Goal: Transaction & Acquisition: Purchase product/service

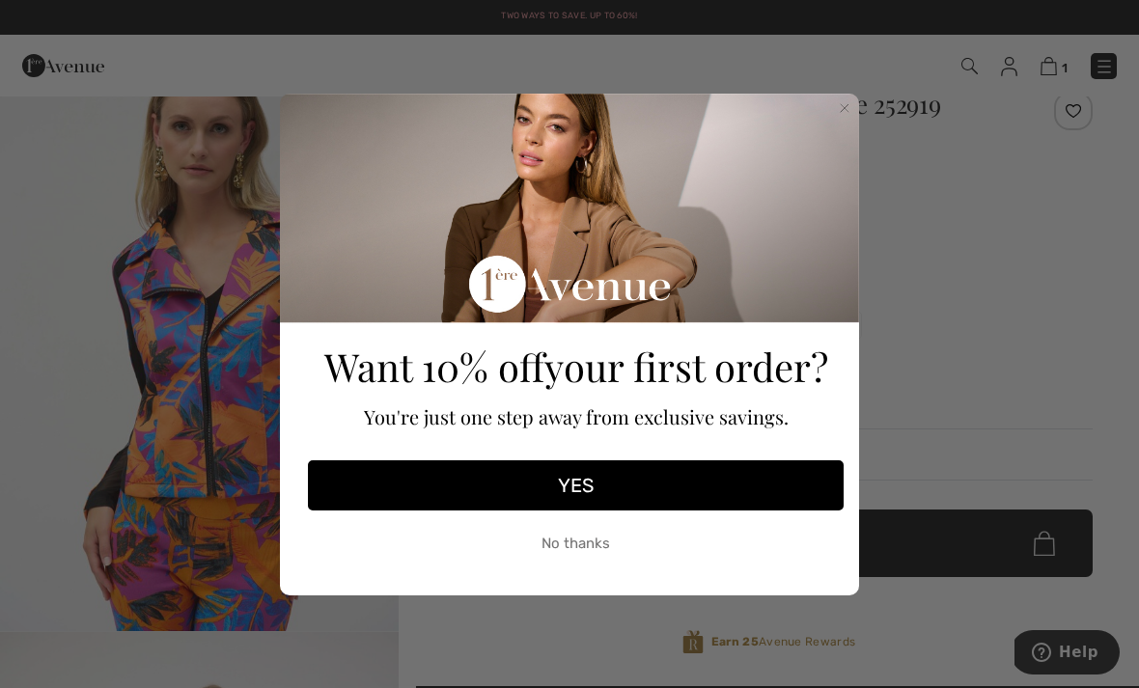
click at [844, 116] on circle "Close dialog" at bounding box center [845, 107] width 18 height 18
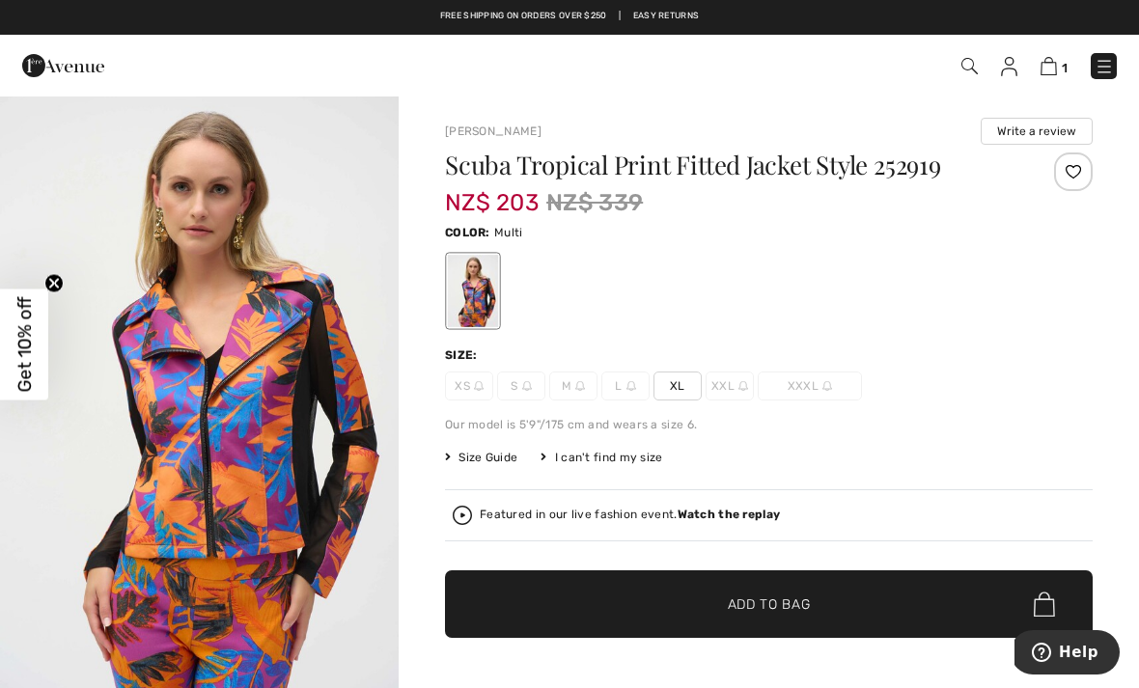
click at [991, 75] on span "1" at bounding box center [803, 66] width 626 height 26
click at [953, 46] on div "1 Checkout" at bounding box center [803, 66] width 655 height 40
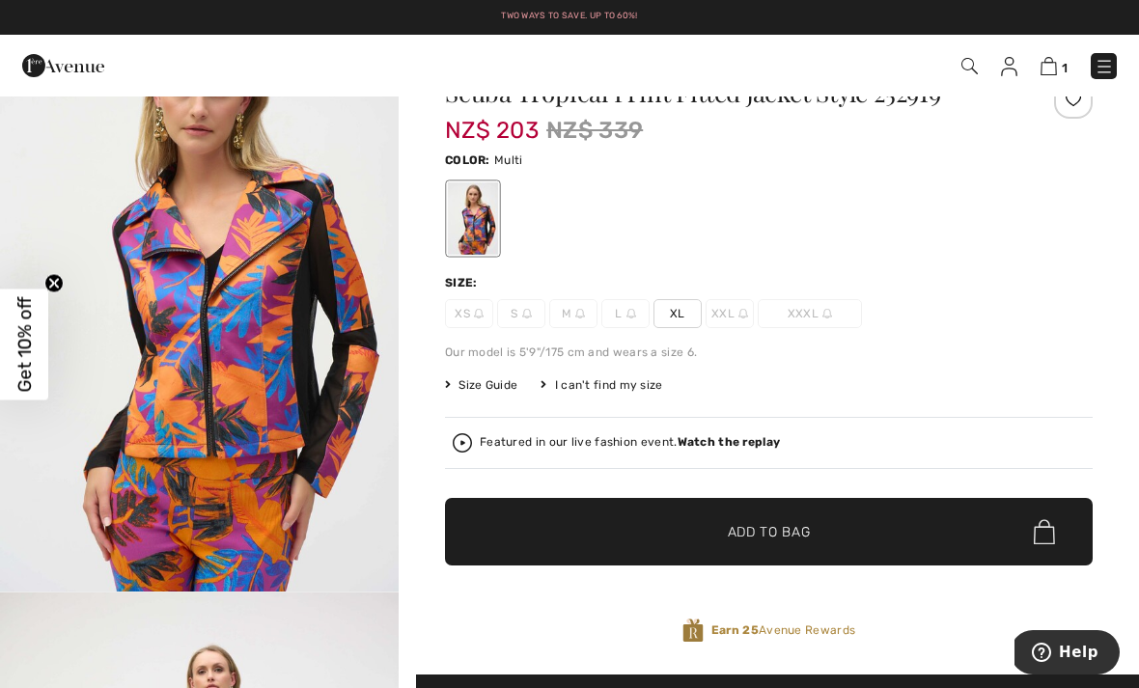
scroll to position [43, 0]
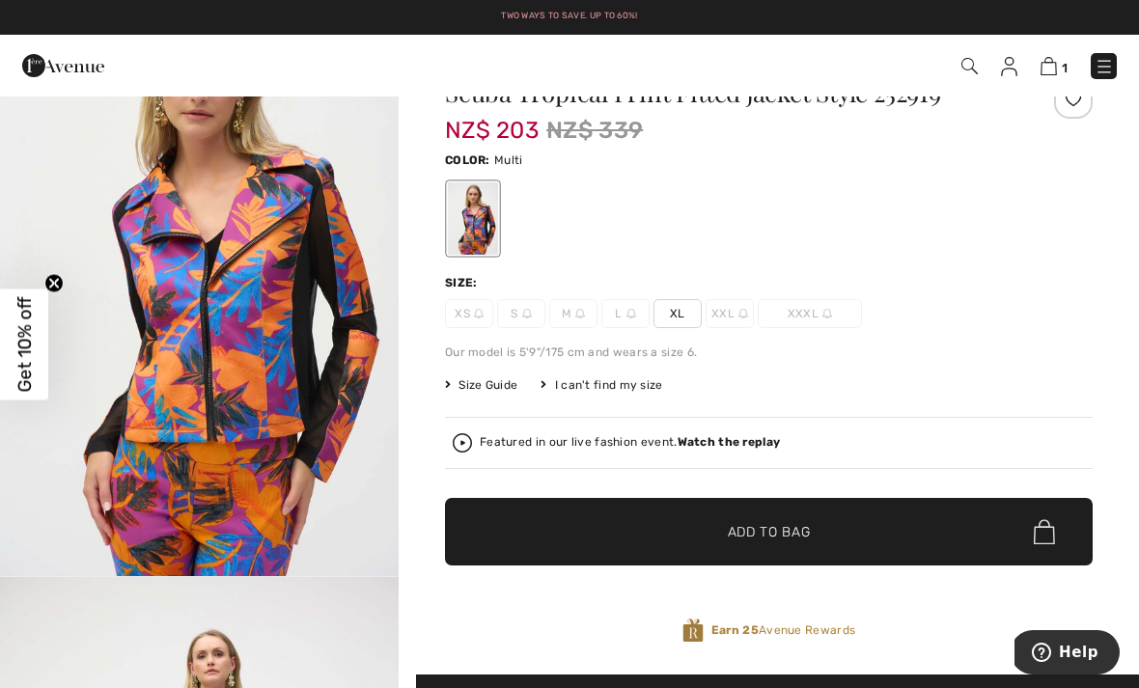
click at [181, 439] on img "1 / 3" at bounding box center [199, 277] width 399 height 597
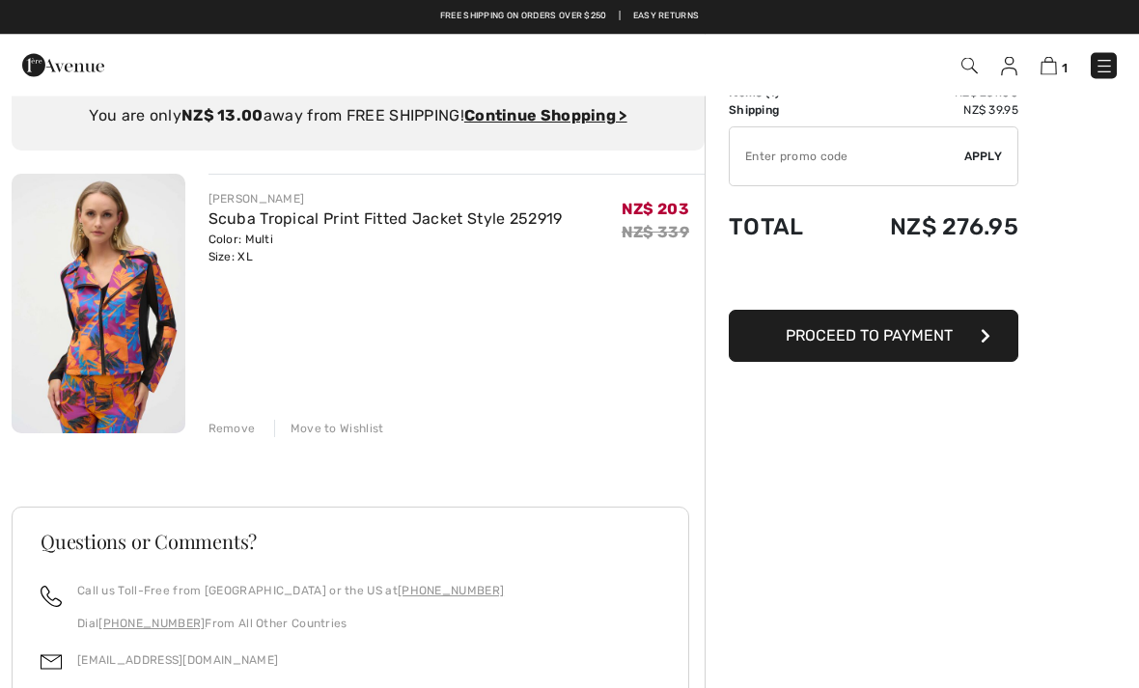
scroll to position [64, 0]
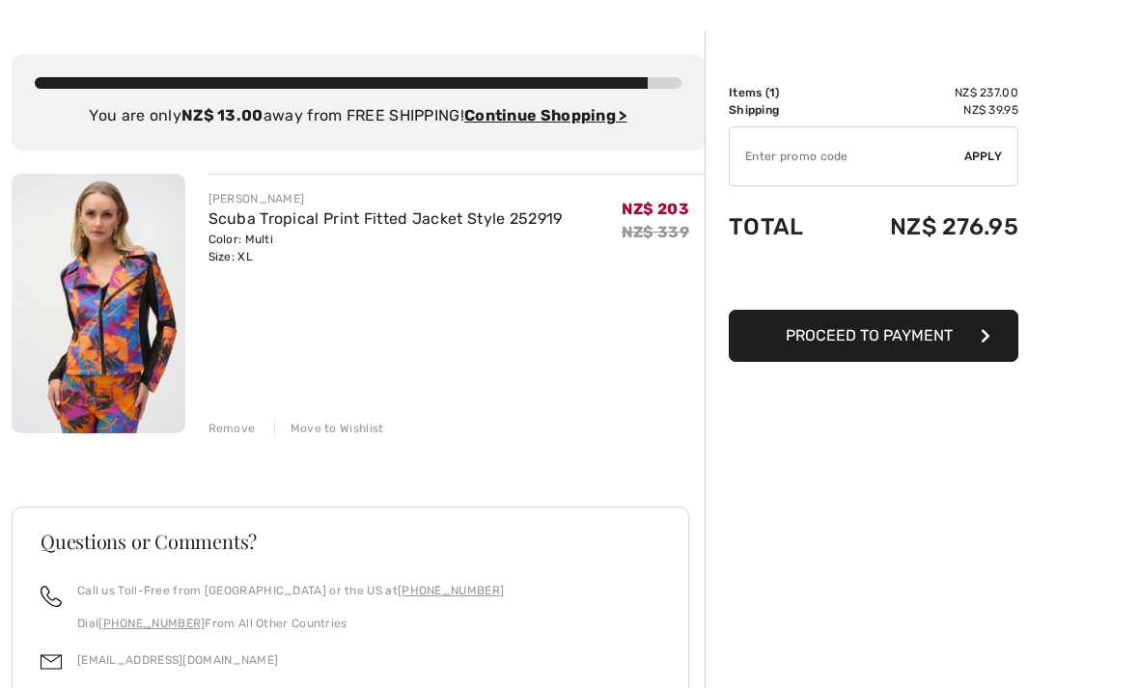
click at [651, 207] on span "NZ$ 203" at bounding box center [656, 209] width 68 height 18
click at [663, 221] on div "NZ$ 339" at bounding box center [656, 232] width 68 height 23
click at [386, 226] on link "Scuba Tropical Print Fitted Jacket Style 252919" at bounding box center [385, 218] width 354 height 18
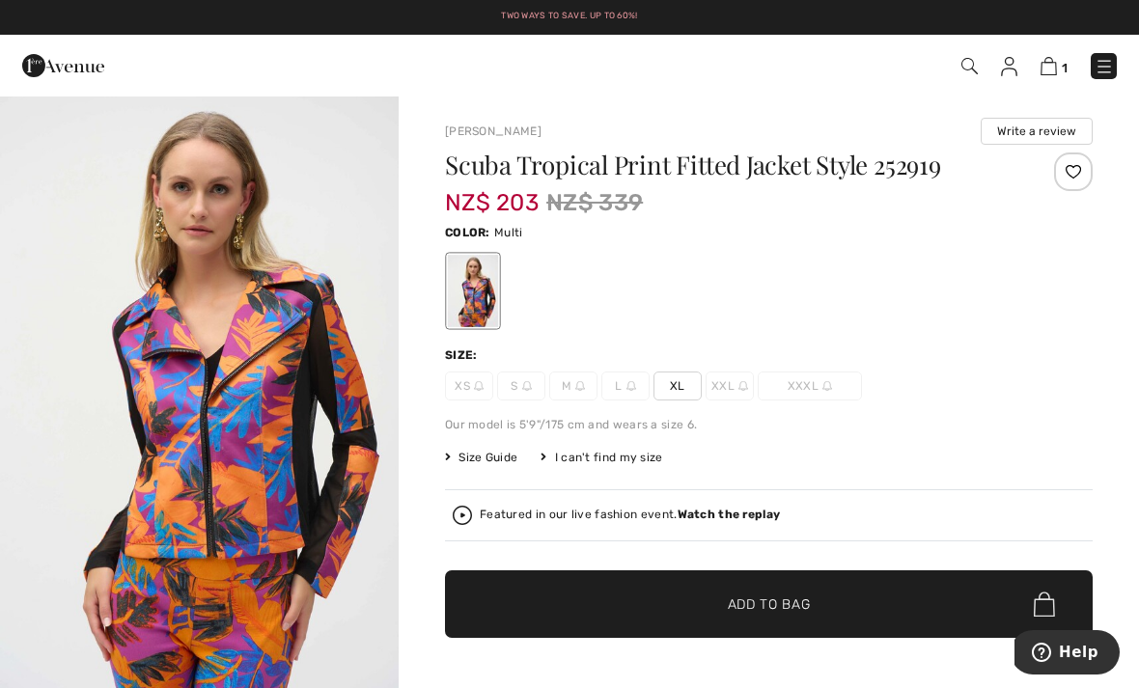
click at [1050, 74] on img at bounding box center [1048, 66] width 16 height 18
click at [1033, 60] on span "1" at bounding box center [803, 66] width 626 height 26
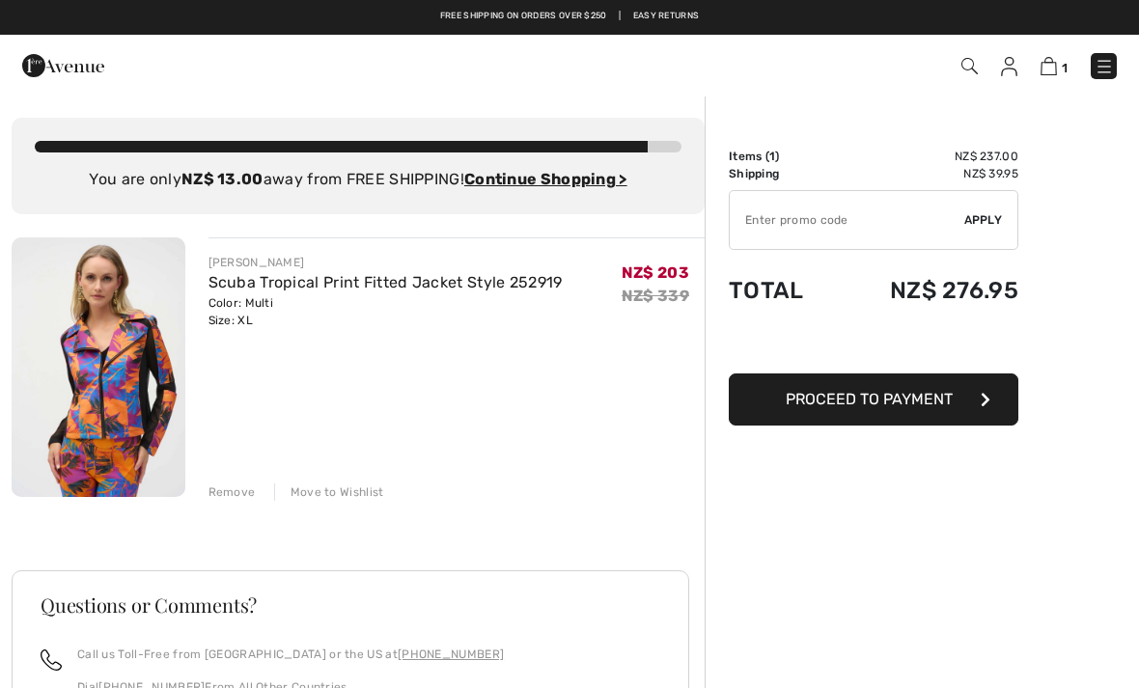
click at [226, 496] on div "Remove" at bounding box center [231, 492] width 47 height 17
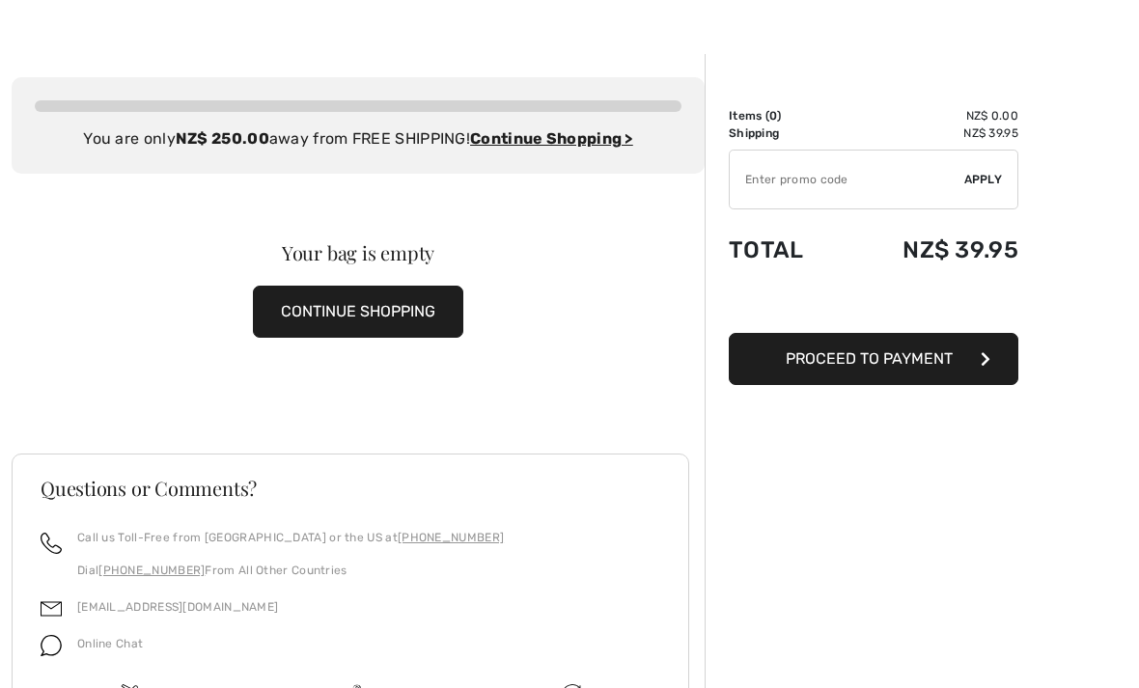
scroll to position [42, 0]
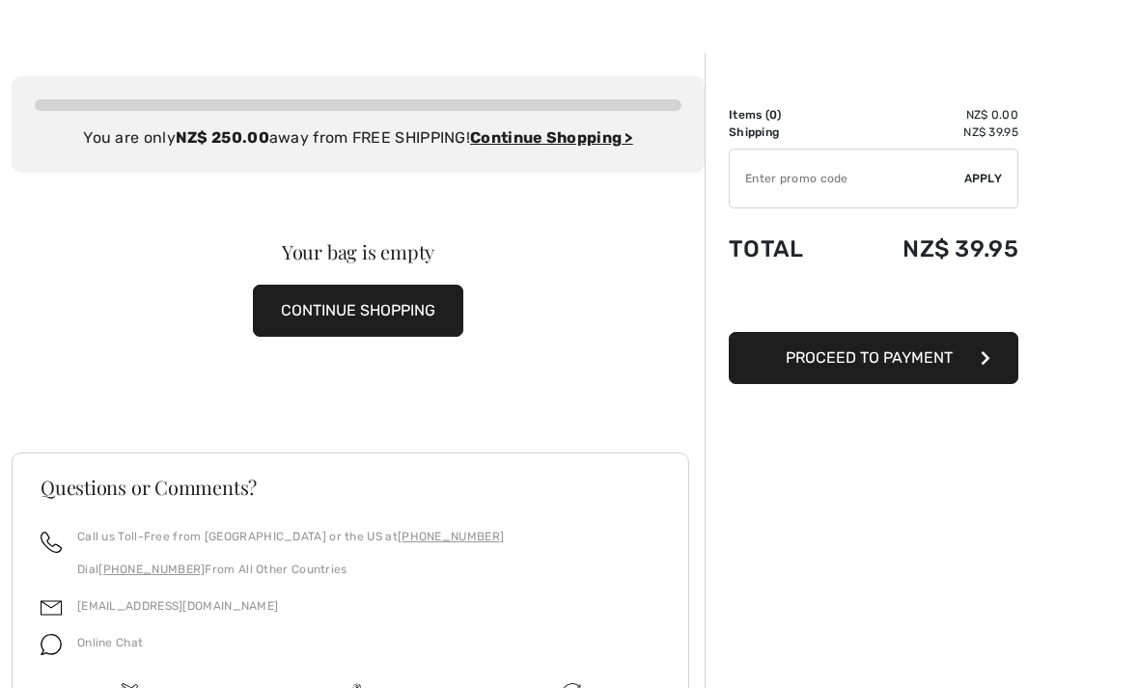
click at [388, 307] on button "CONTINUE SHOPPING" at bounding box center [358, 311] width 210 height 52
click at [300, 285] on button "CONTINUE SHOPPING" at bounding box center [358, 311] width 210 height 52
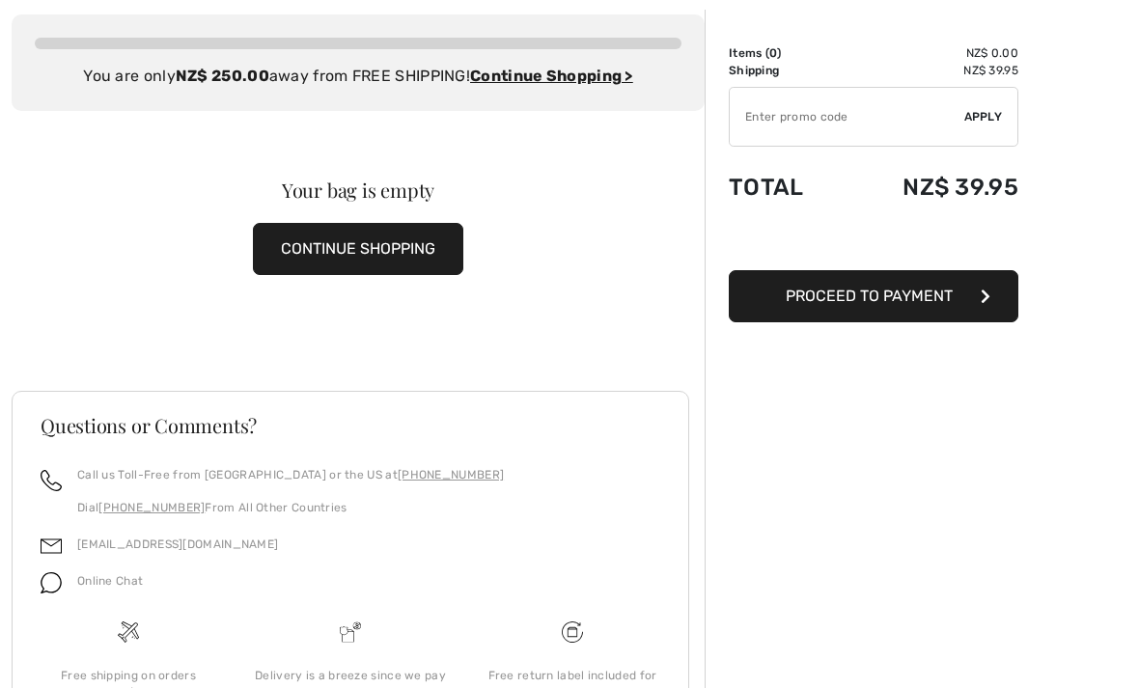
click at [327, 243] on button "CONTINUE SHOPPING" at bounding box center [358, 249] width 210 height 52
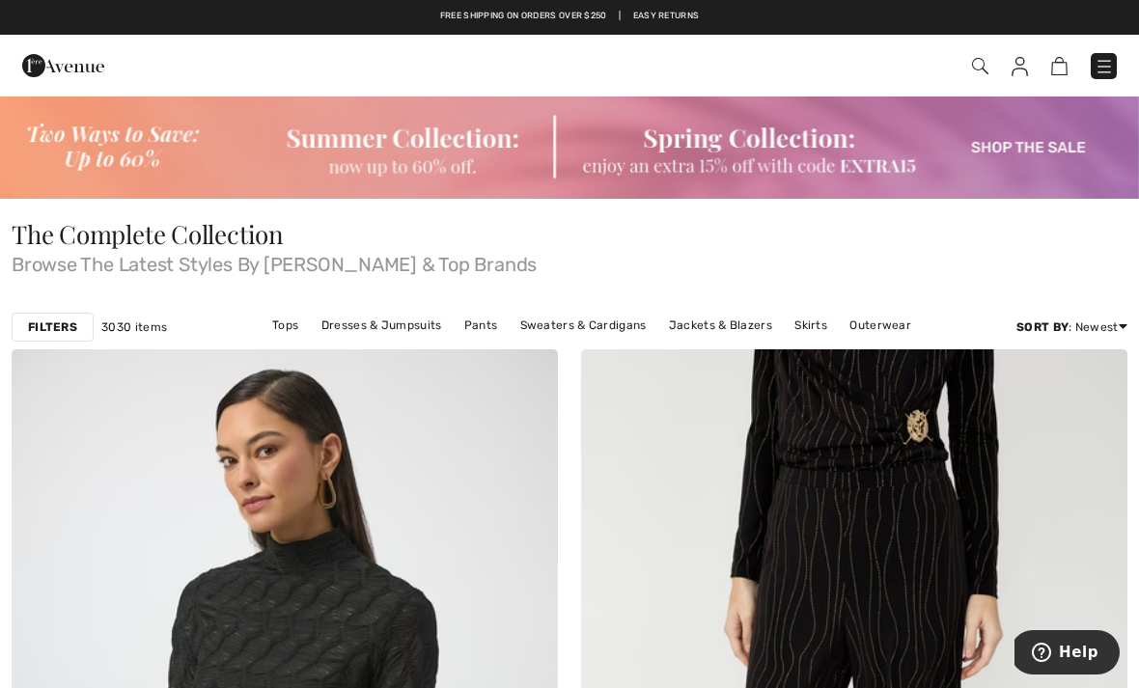
click at [1036, 143] on img at bounding box center [569, 147] width 1139 height 104
click at [1021, 152] on img at bounding box center [569, 147] width 1139 height 104
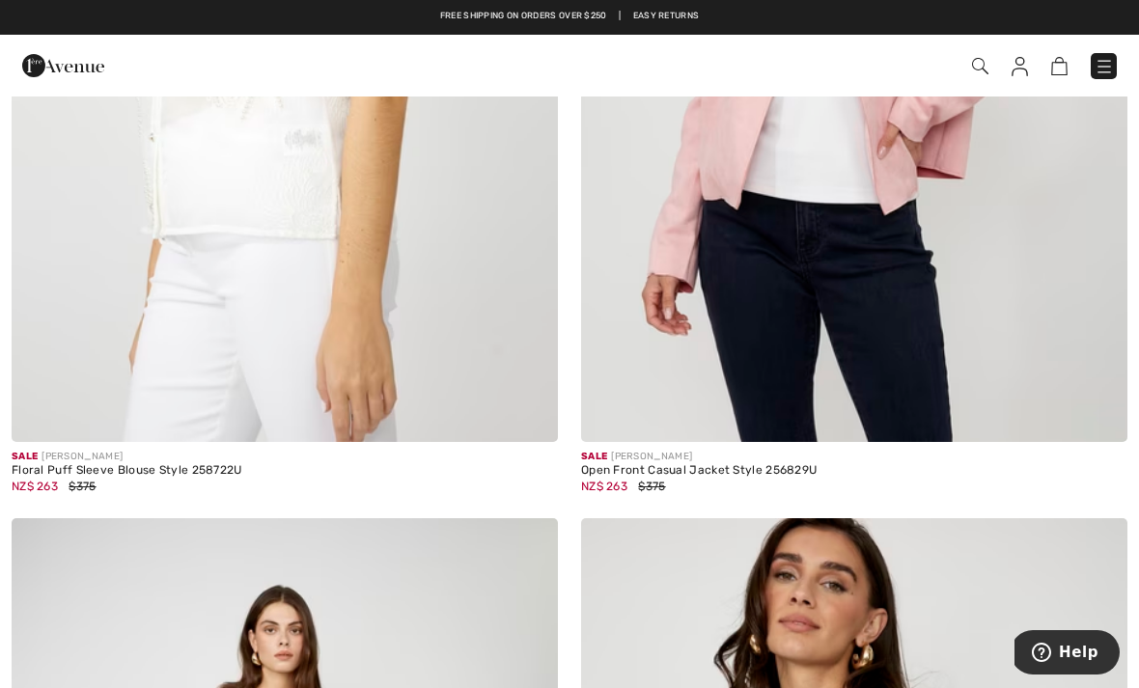
scroll to position [1702, 0]
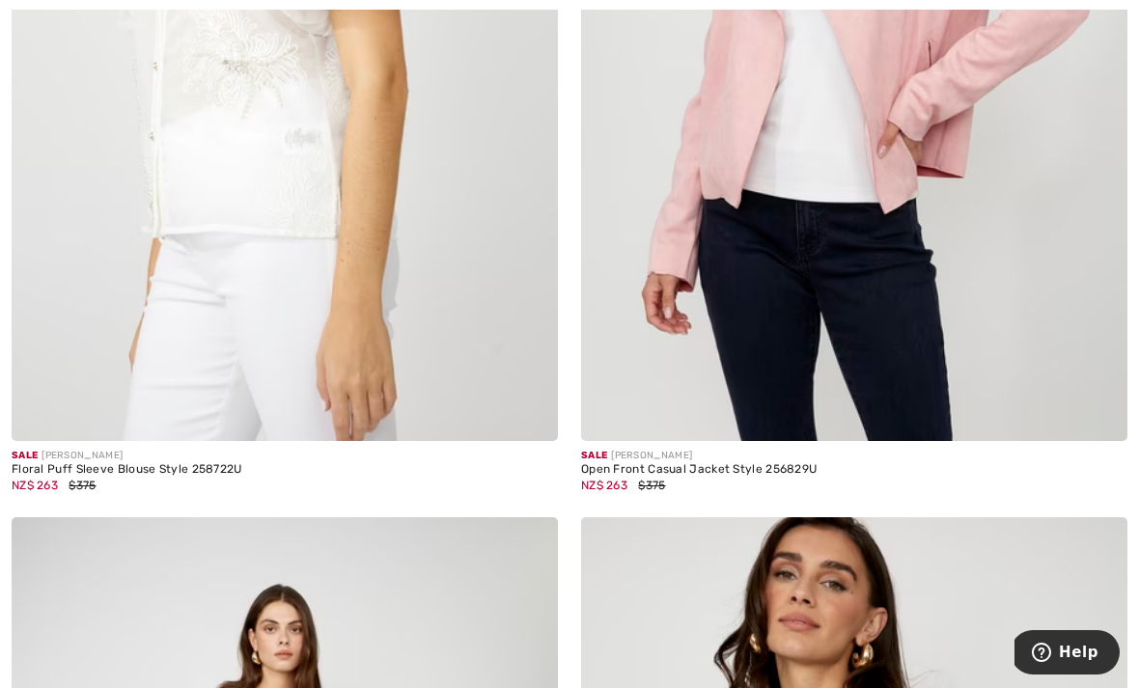
click at [951, 320] on img at bounding box center [854, 31] width 546 height 819
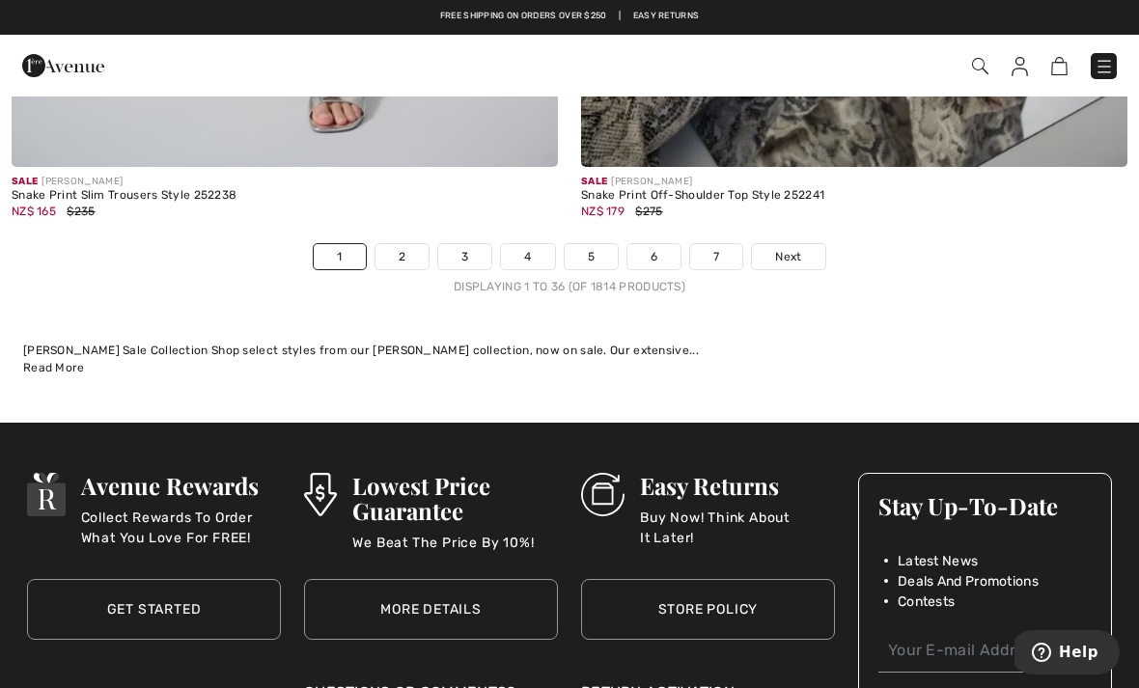
scroll to position [16712, 0]
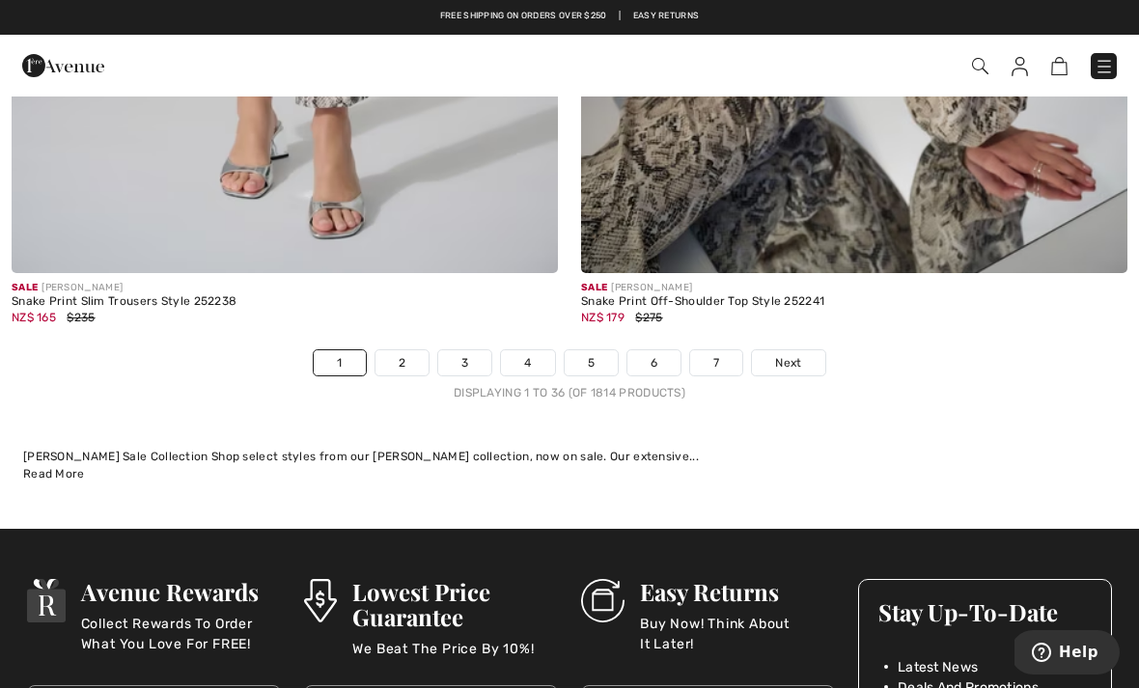
click at [790, 356] on span "Next" at bounding box center [788, 362] width 26 height 17
click at [783, 354] on span "Next" at bounding box center [788, 362] width 26 height 17
click at [796, 358] on link "Next" at bounding box center [788, 362] width 72 height 25
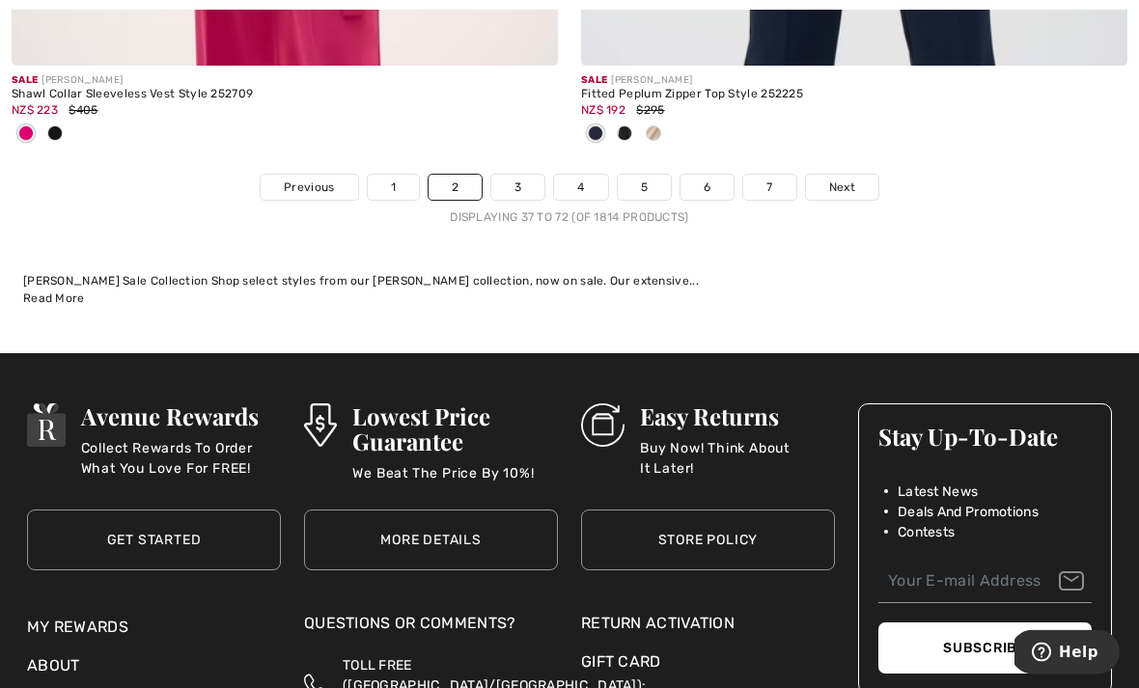
scroll to position [17220, 0]
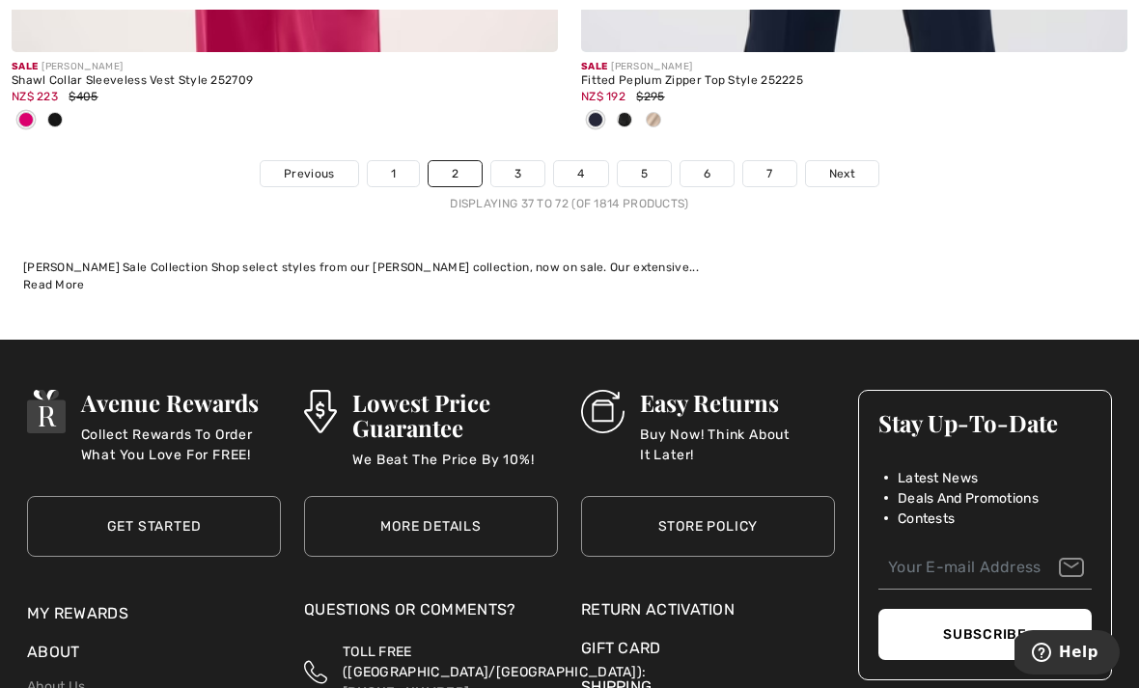
click at [850, 165] on span "Next" at bounding box center [842, 173] width 26 height 17
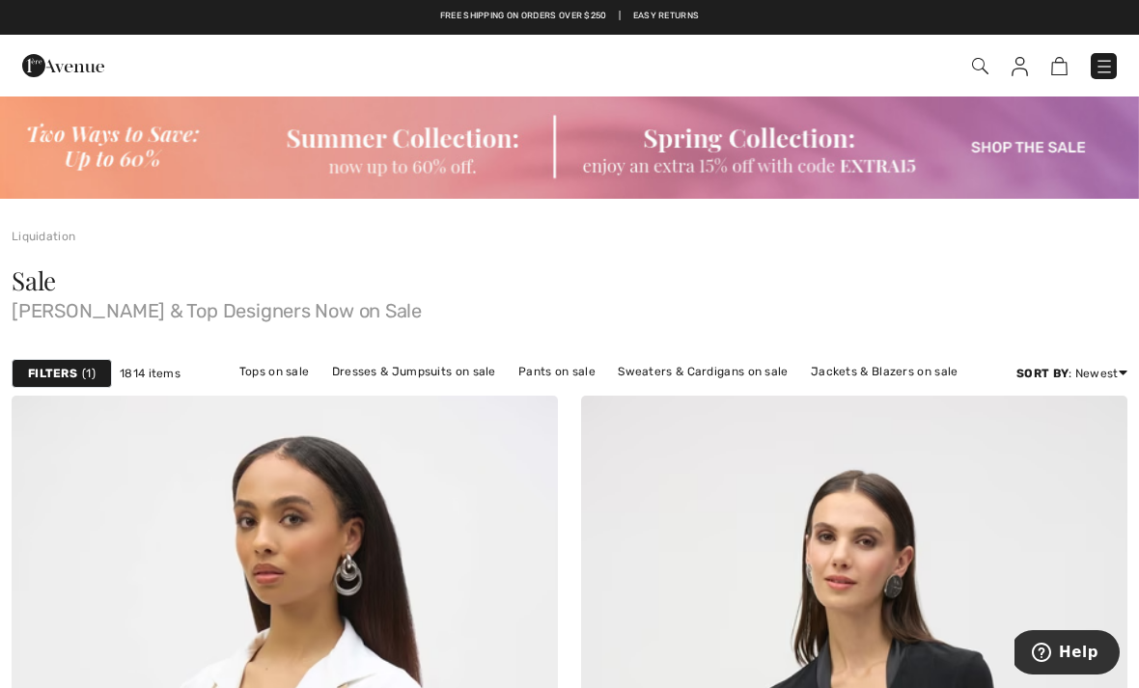
click at [887, 375] on link "Jackets & Blazers on sale" at bounding box center [884, 371] width 167 height 25
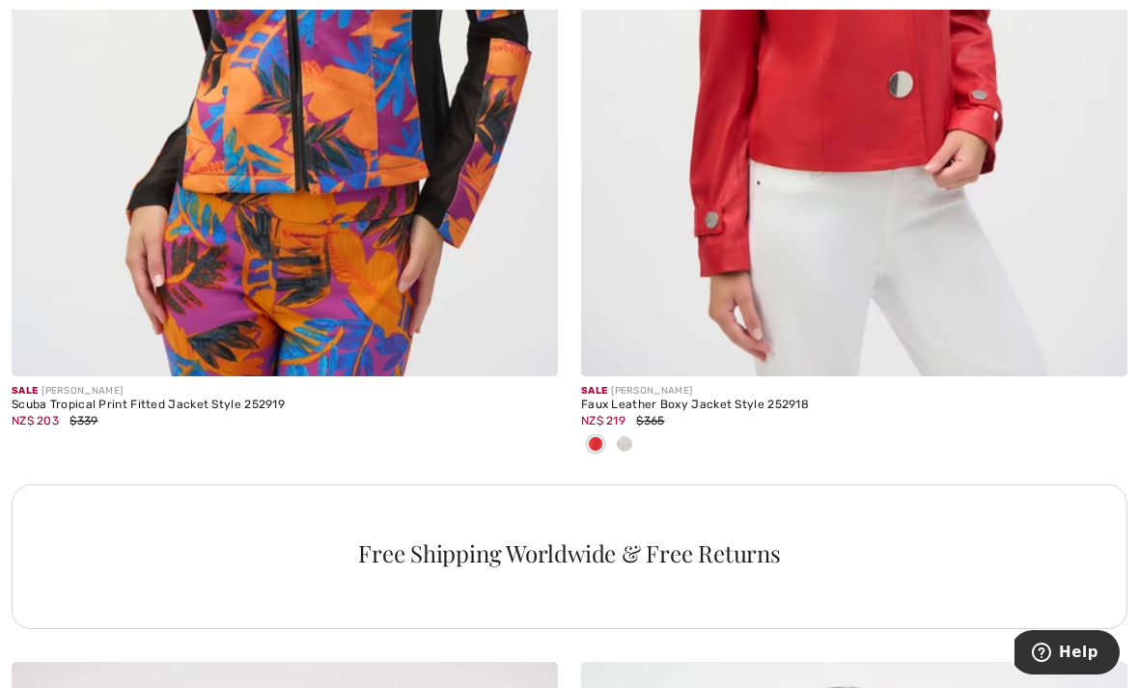
scroll to position [5535, 0]
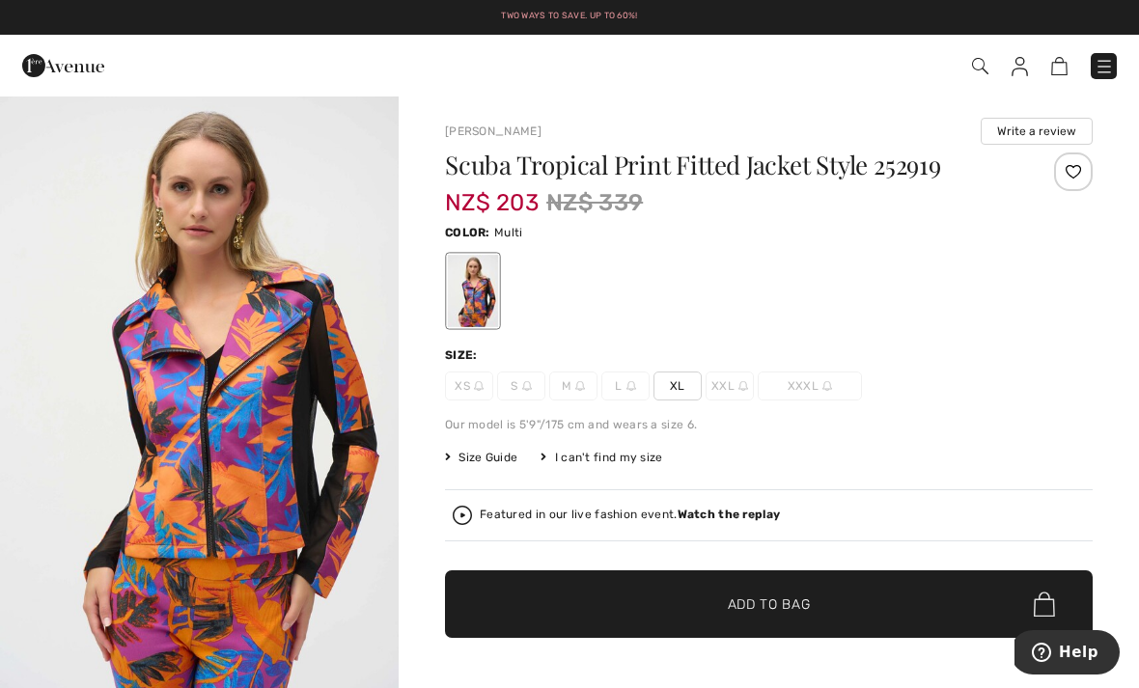
click at [672, 380] on span "XL" at bounding box center [677, 386] width 48 height 29
click at [870, 595] on span "✔ Added to Bag Add to Bag" at bounding box center [769, 604] width 648 height 68
click at [1050, 74] on img at bounding box center [1048, 66] width 16 height 18
click at [1055, 63] on img at bounding box center [1048, 66] width 16 height 18
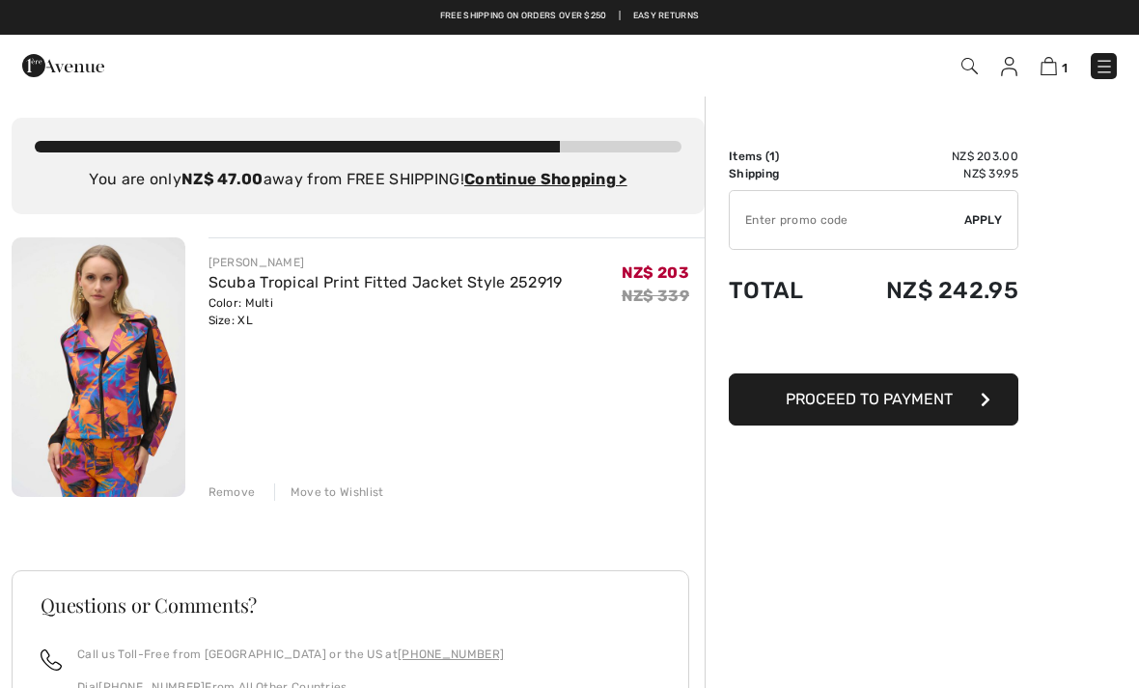
click at [822, 237] on input "TEXT" at bounding box center [847, 220] width 235 height 58
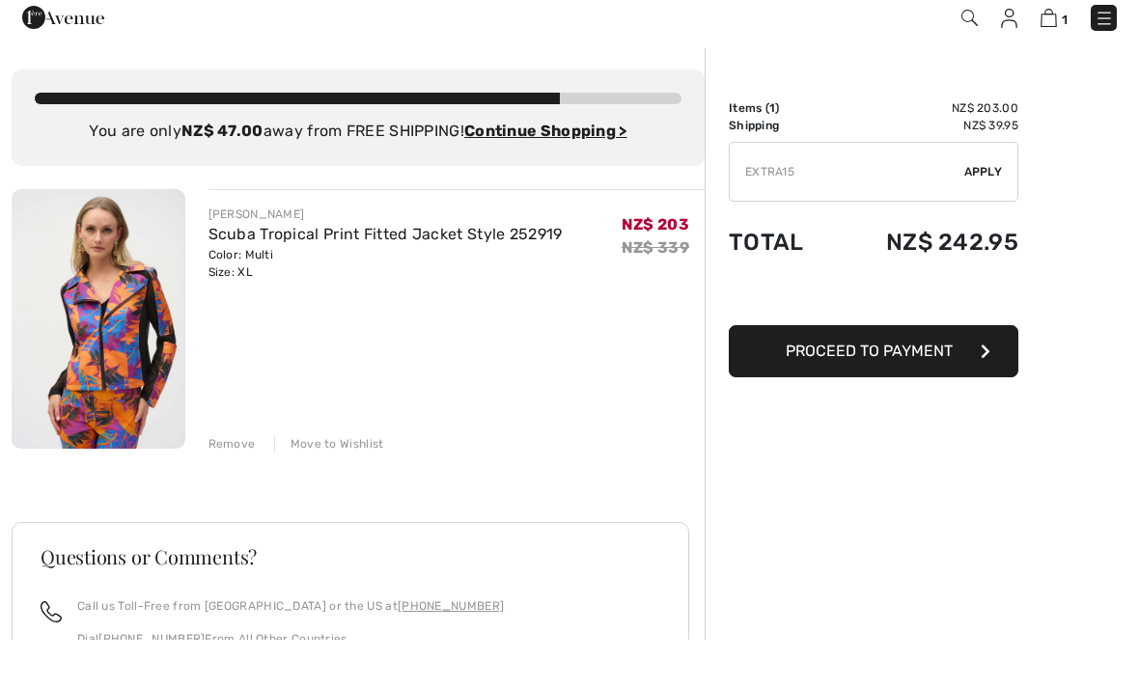
type input "EXTRA15"
click at [997, 190] on div "✔ Apply Remove" at bounding box center [874, 220] width 290 height 60
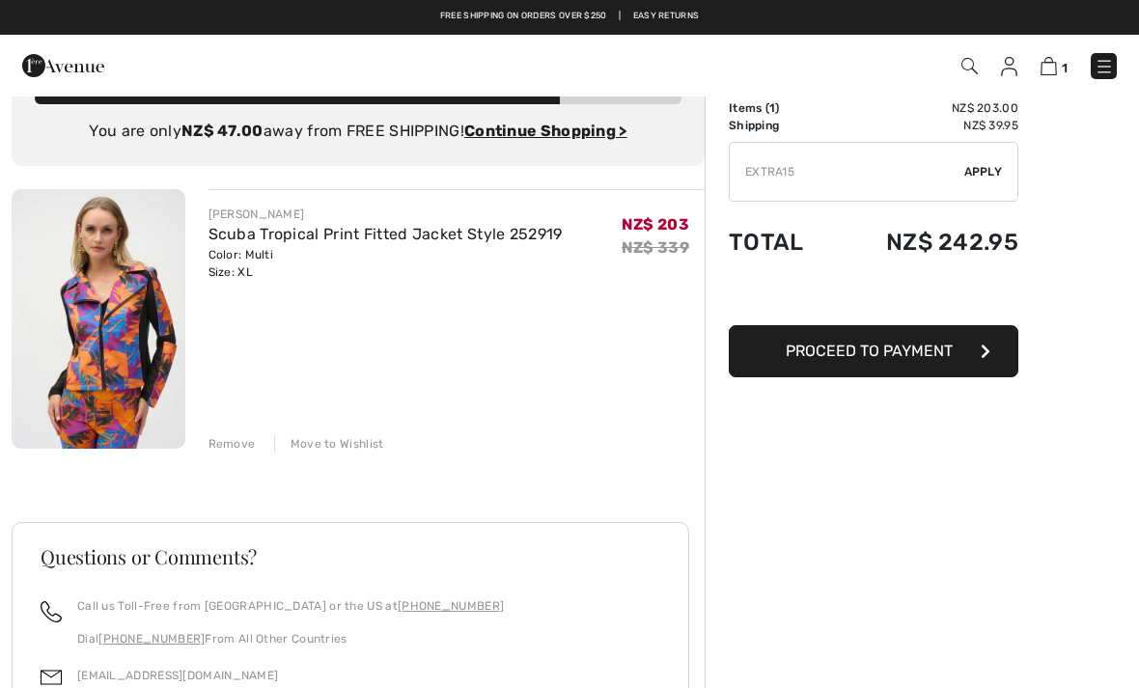
click at [989, 170] on span "Apply" at bounding box center [983, 171] width 39 height 17
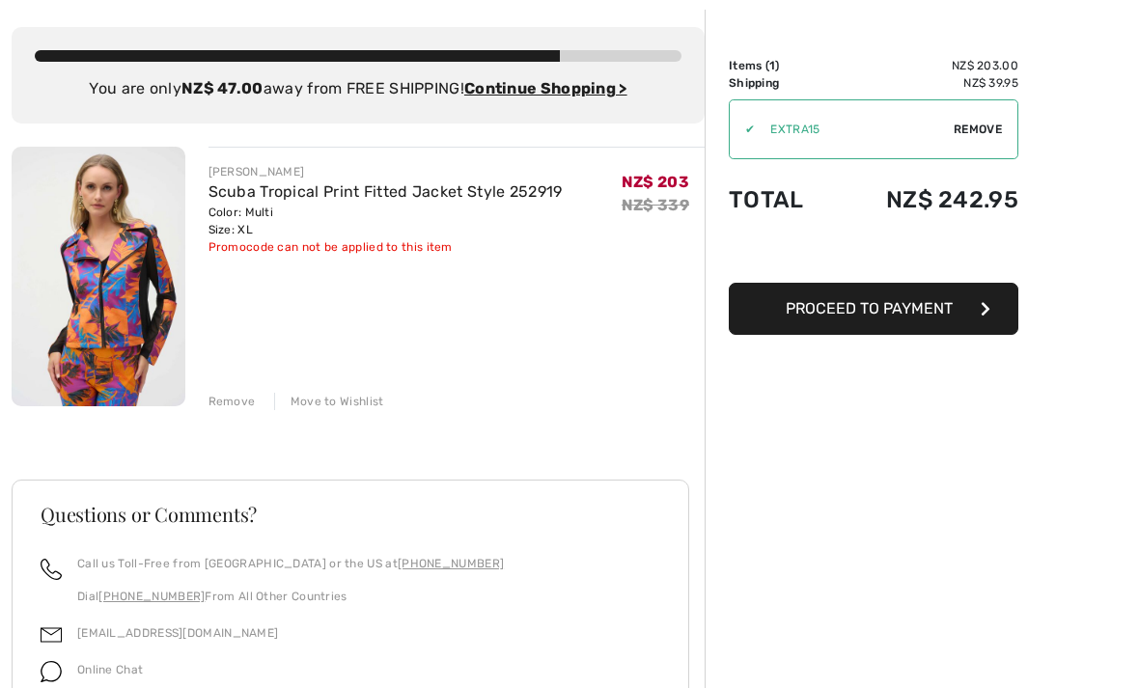
scroll to position [0, 0]
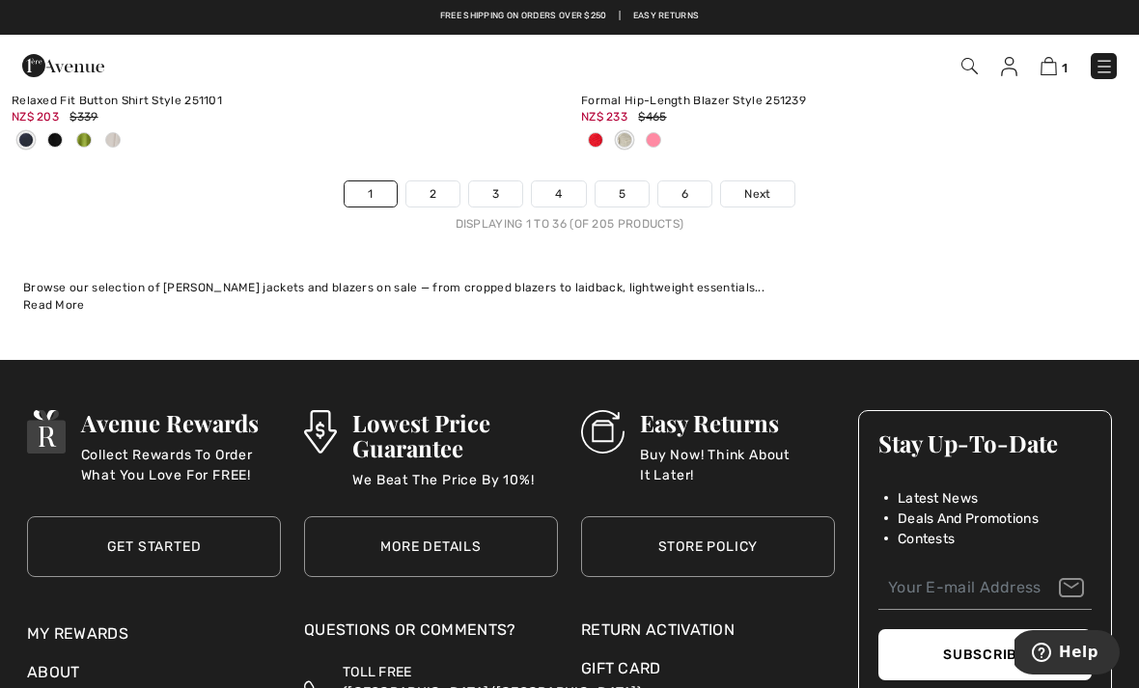
scroll to position [17012, 0]
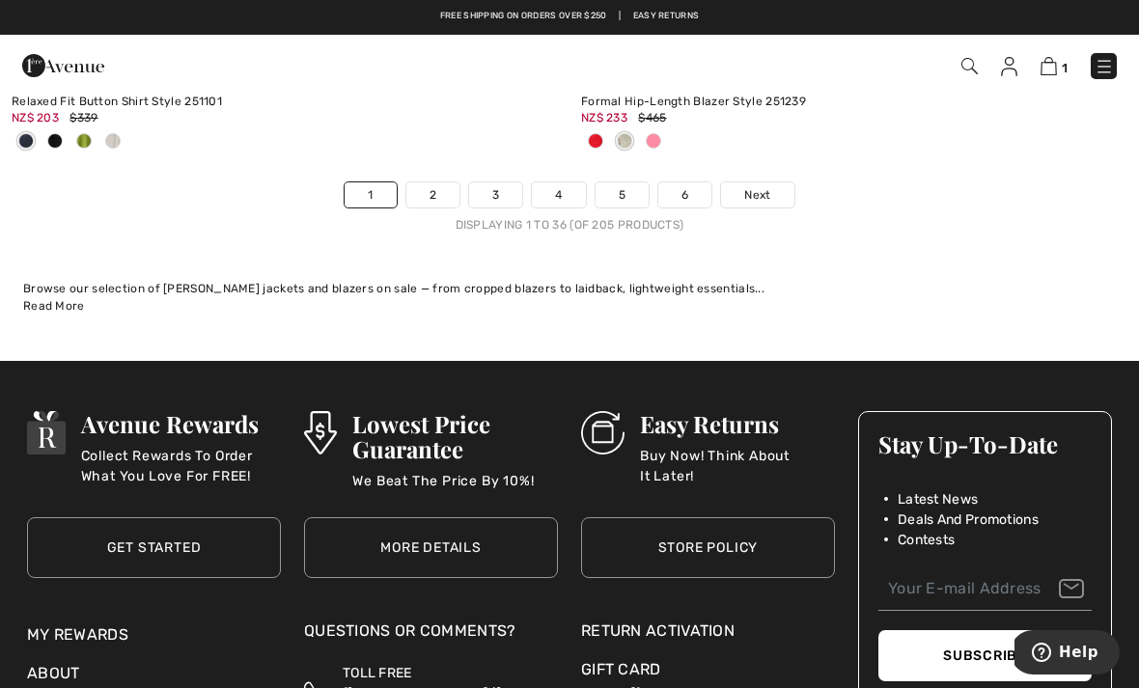
click at [777, 184] on link "Next" at bounding box center [757, 194] width 72 height 25
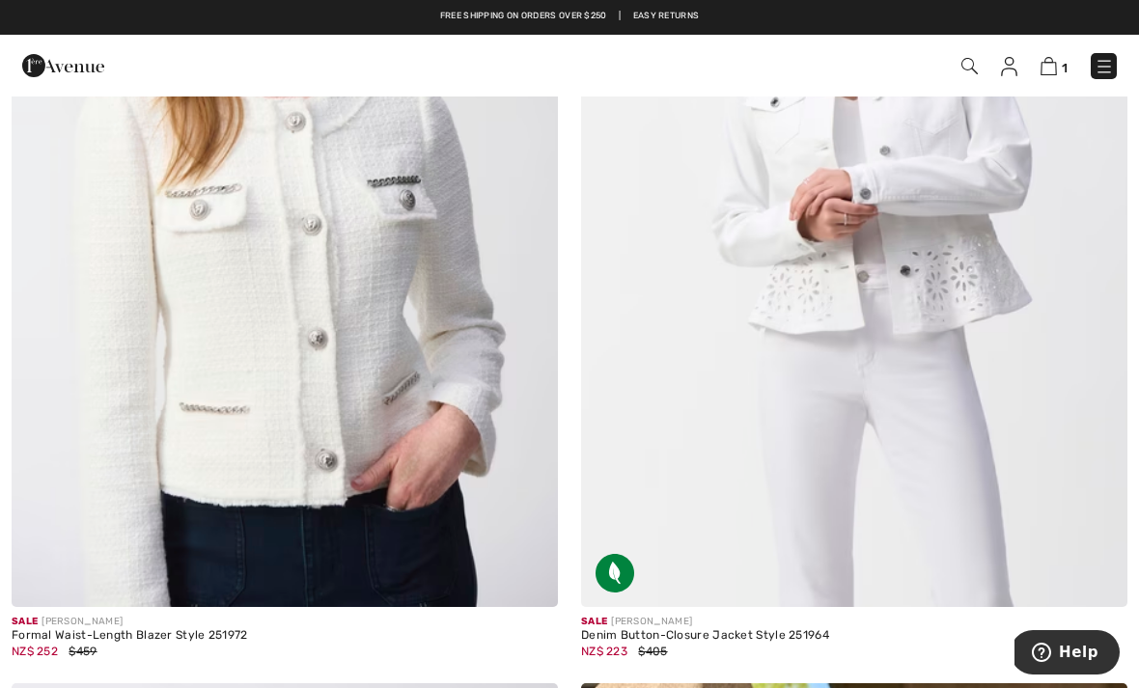
scroll to position [13659, 0]
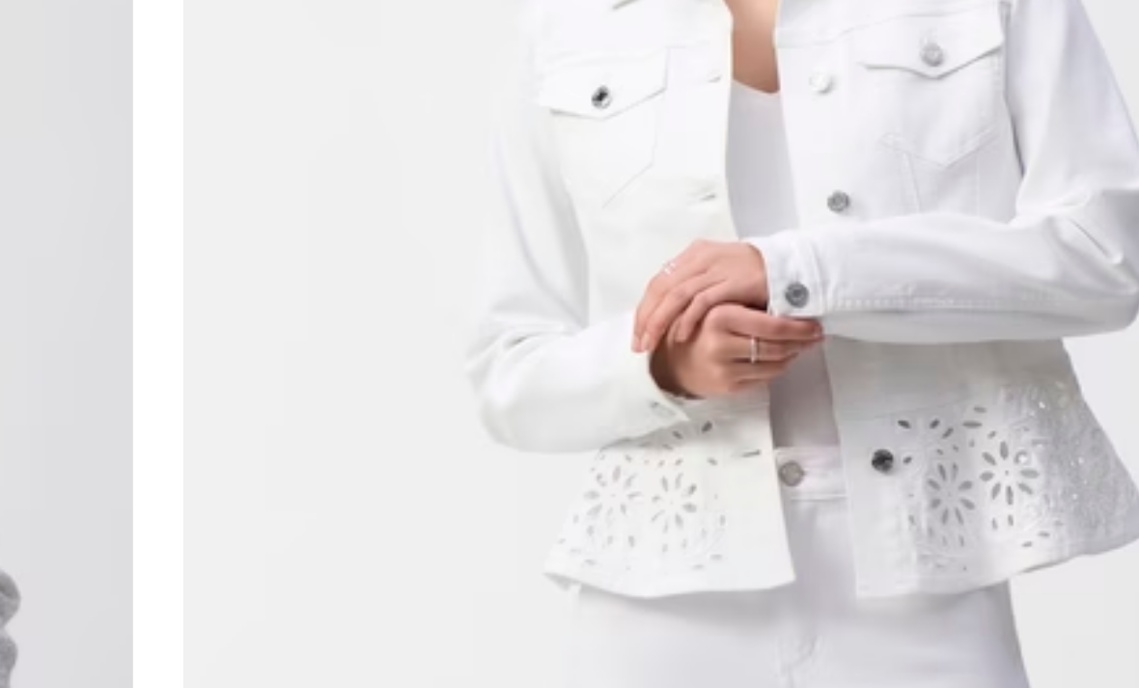
click at [581, 131] on img at bounding box center [854, 298] width 546 height 819
click at [581, 91] on img at bounding box center [854, 298] width 546 height 819
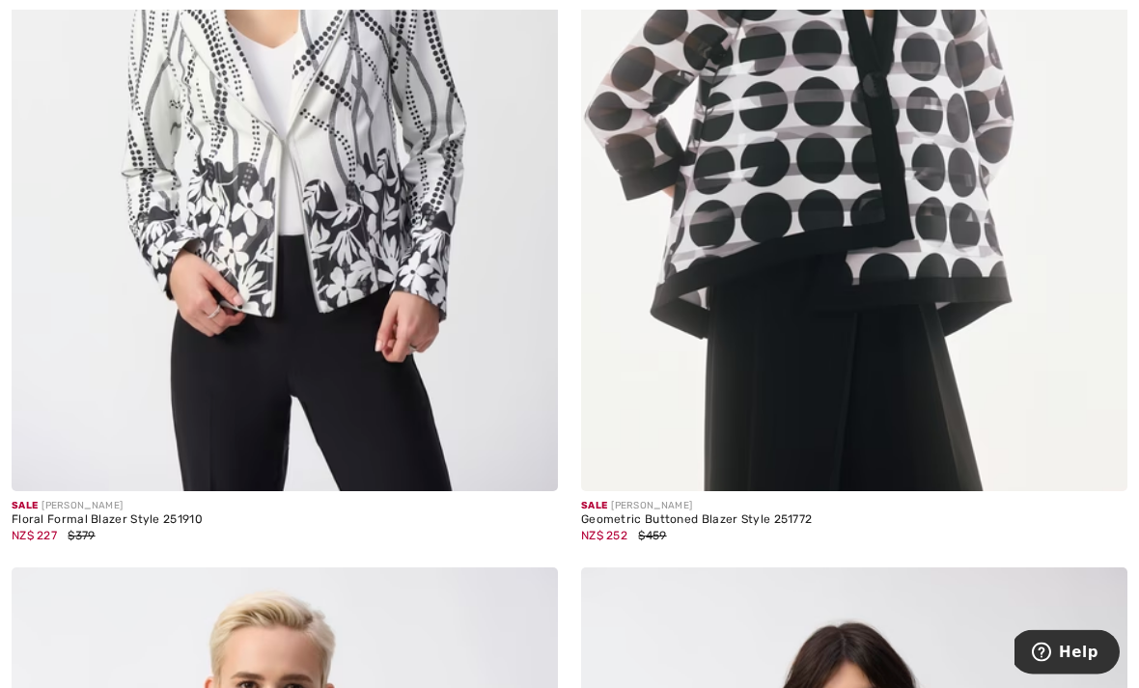
scroll to position [15667, 0]
click at [136, 344] on img at bounding box center [285, 81] width 546 height 819
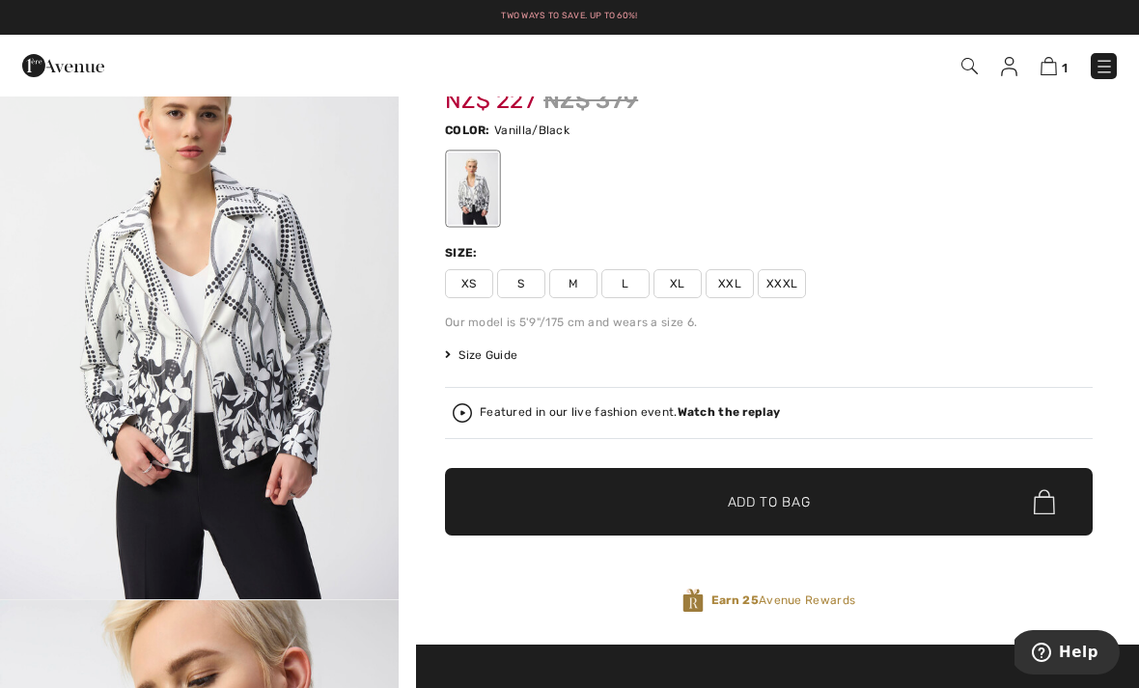
click at [677, 287] on span "XL" at bounding box center [677, 283] width 48 height 29
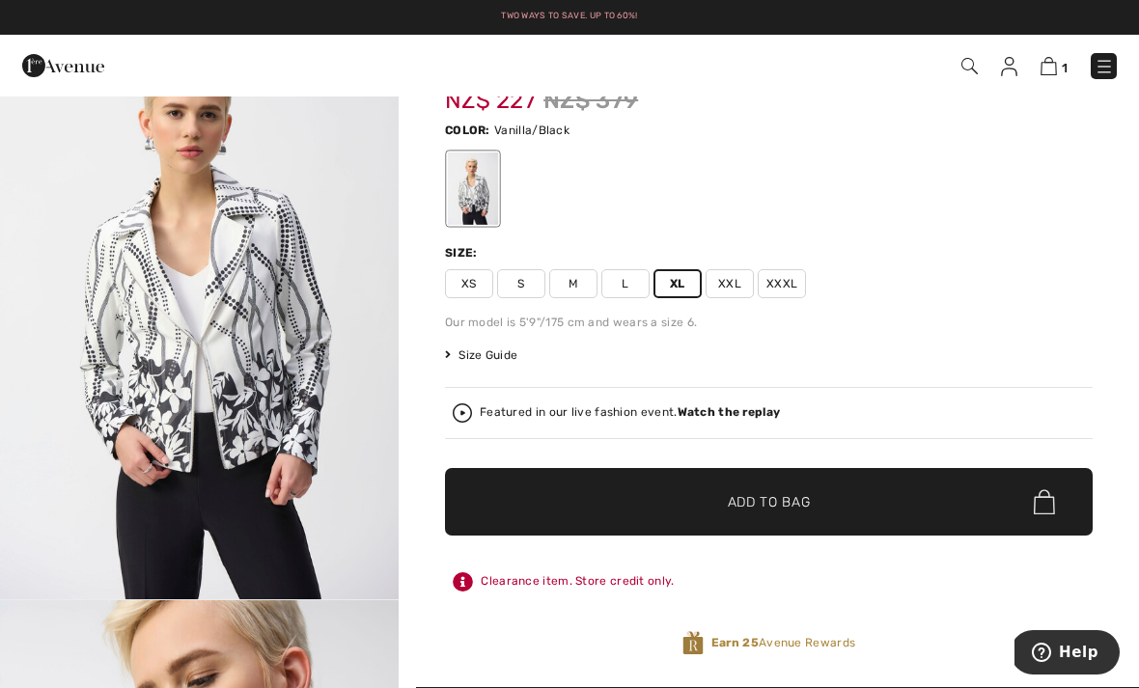
click at [829, 525] on span "✔ Added to Bag Add to Bag" at bounding box center [769, 502] width 648 height 68
click at [1066, 73] on span "2" at bounding box center [1064, 68] width 8 height 14
click at [1053, 67] on img at bounding box center [1047, 66] width 16 height 18
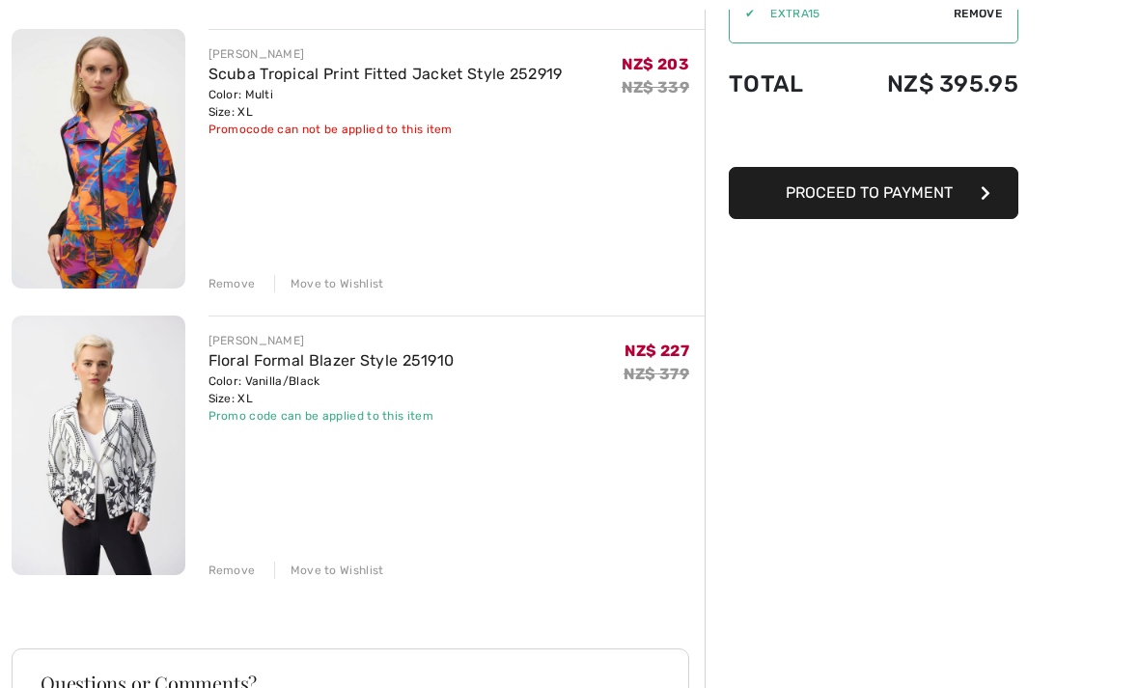
scroll to position [227, 0]
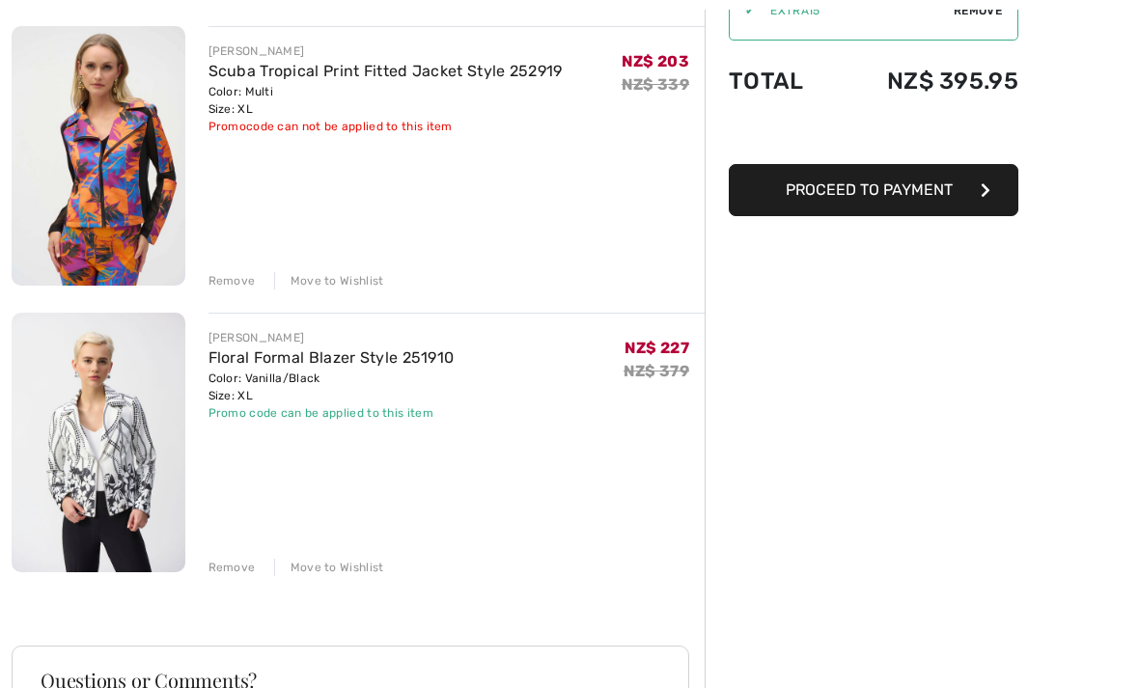
click at [236, 277] on div "Remove" at bounding box center [231, 280] width 47 height 17
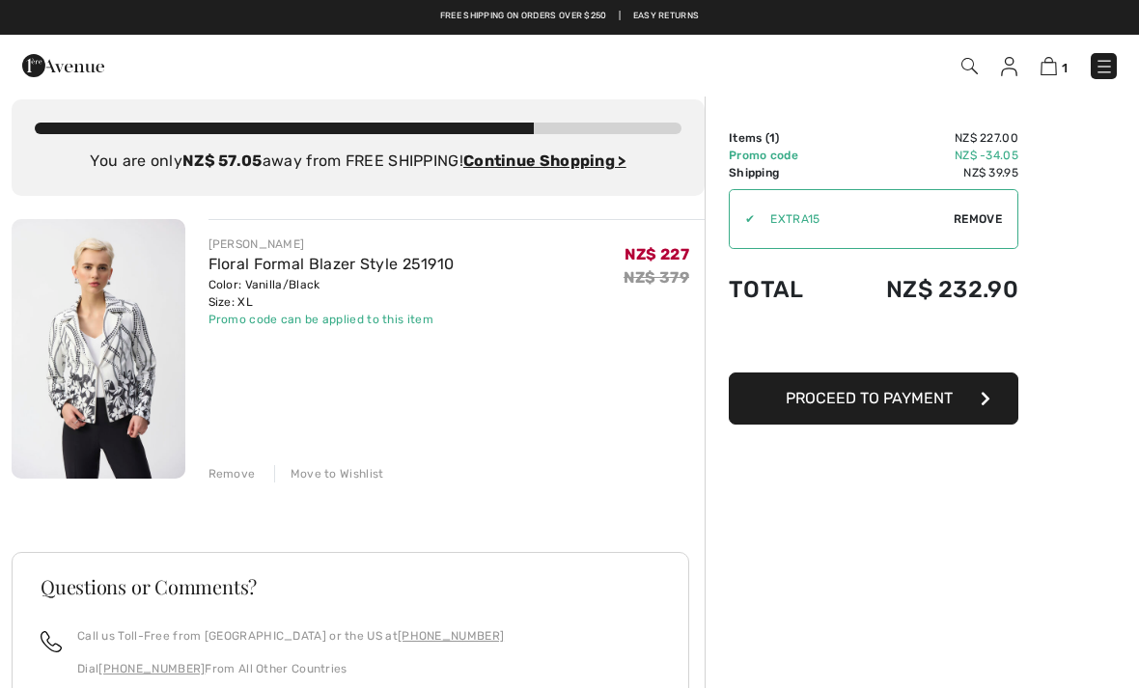
scroll to position [0, 0]
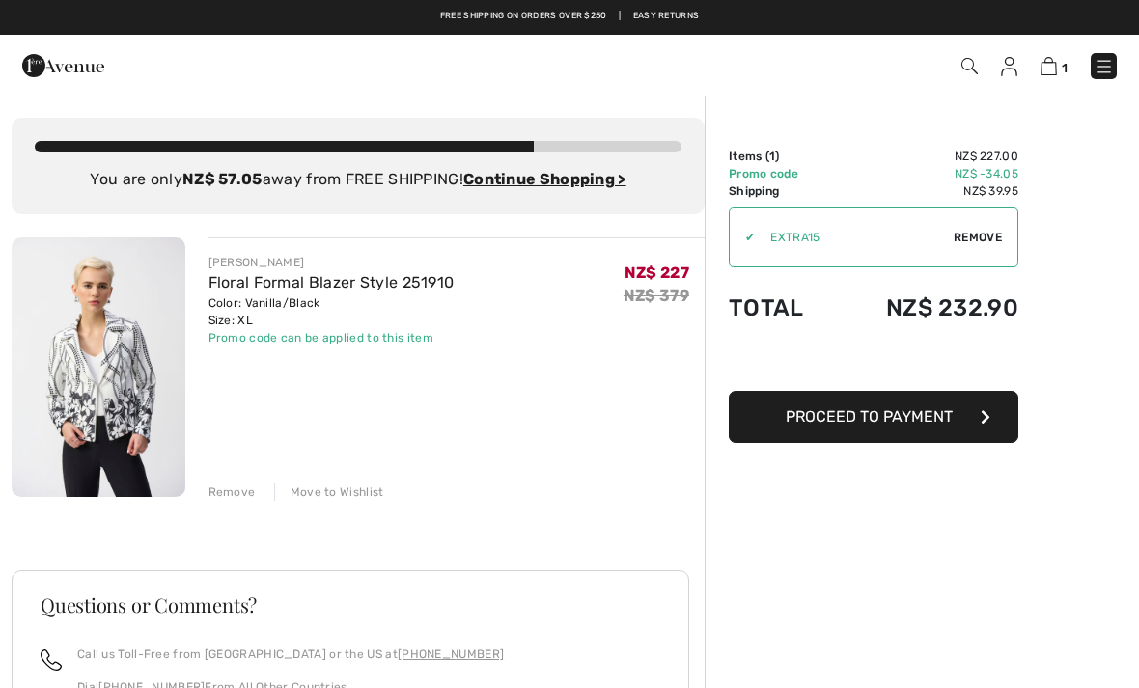
click at [976, 63] on img at bounding box center [969, 66] width 16 height 16
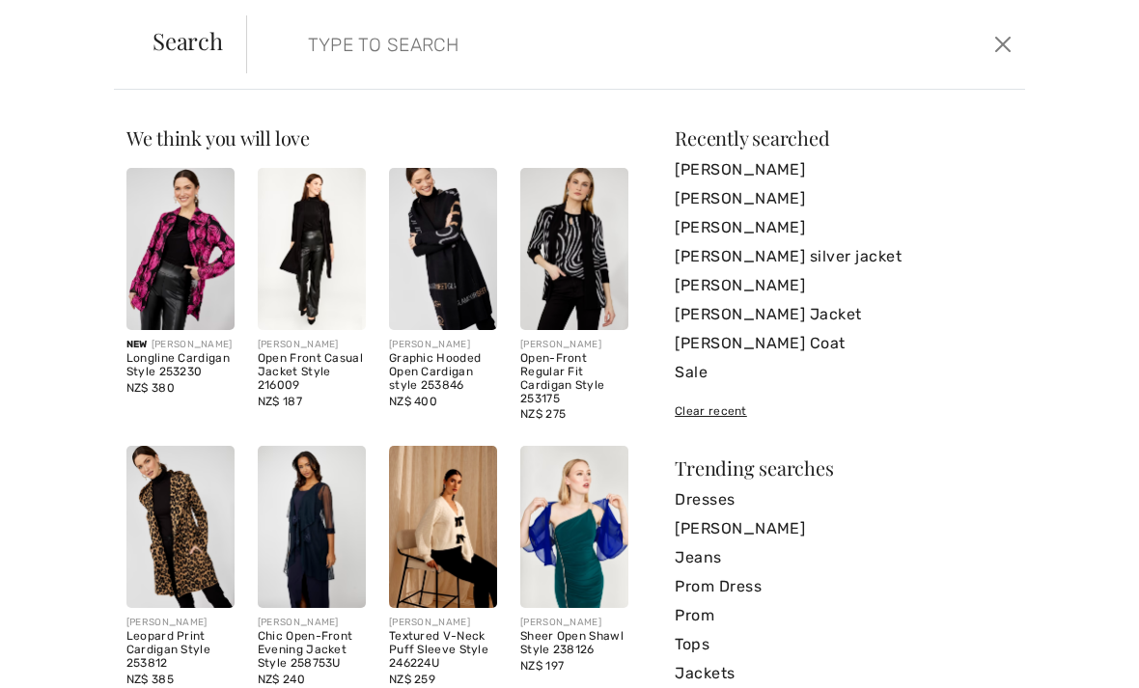
scroll to position [-2, 0]
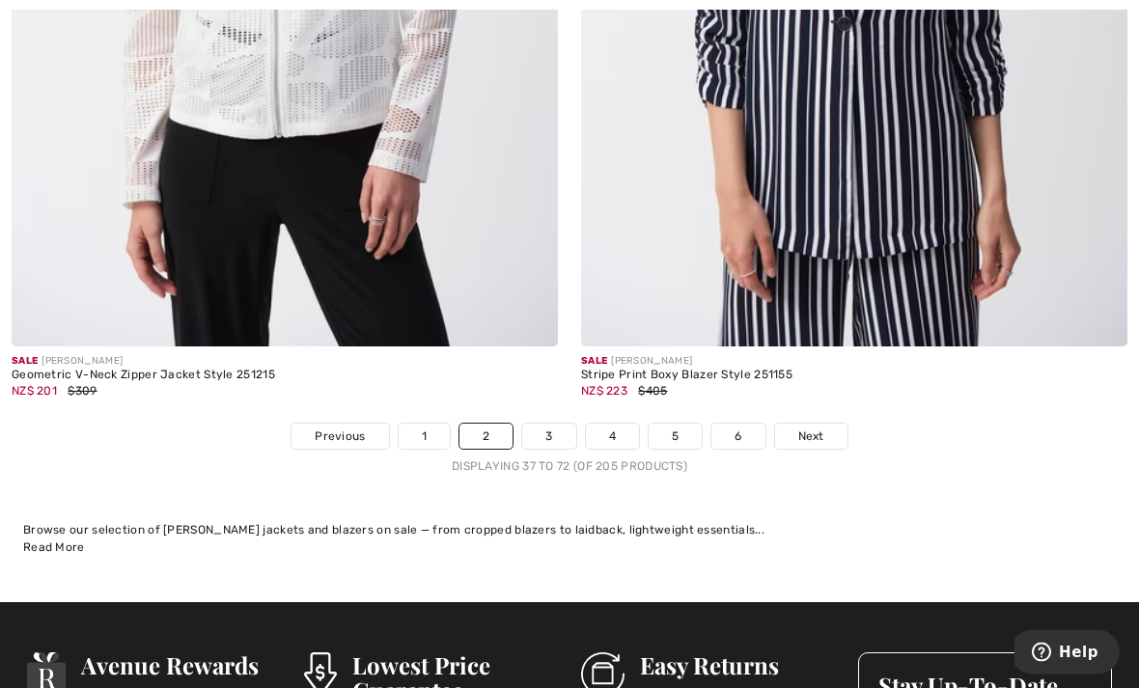
scroll to position [16708, 0]
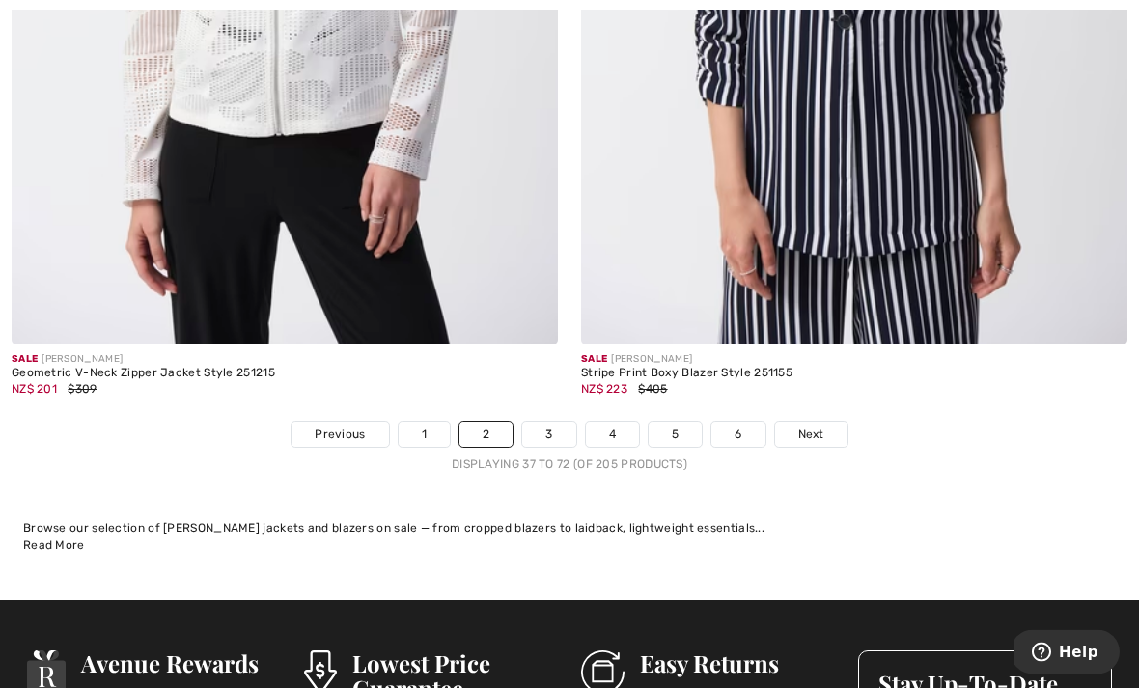
click at [418, 423] on link "1" at bounding box center [424, 435] width 51 height 25
click at [420, 423] on link "1" at bounding box center [424, 435] width 51 height 25
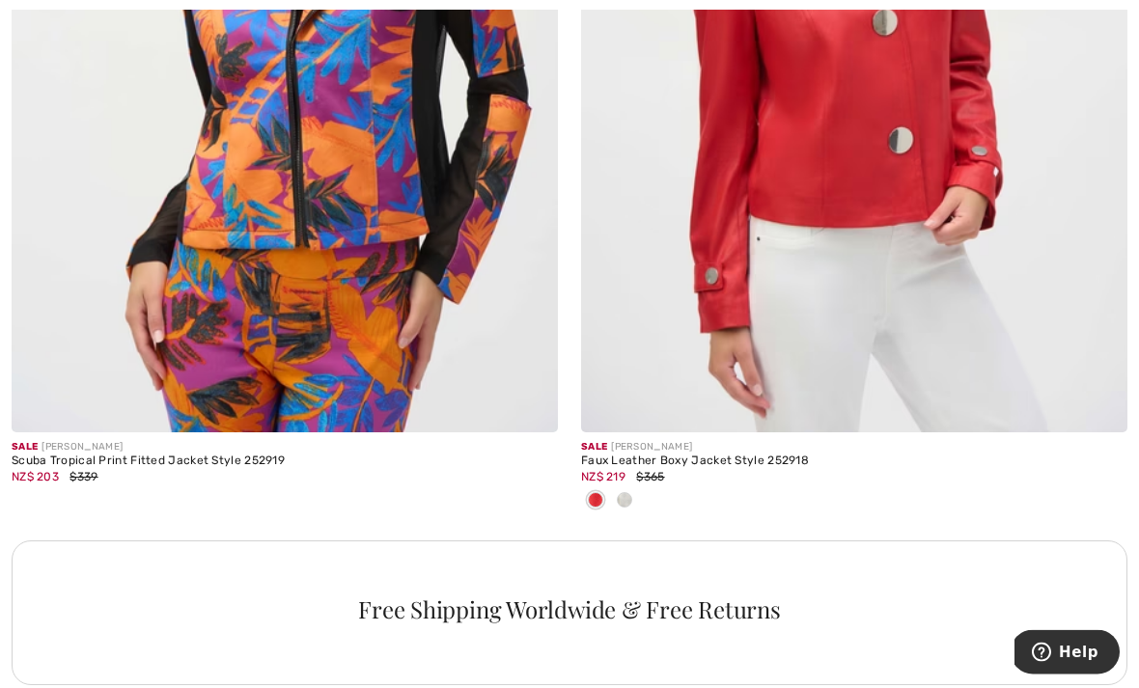
scroll to position [5329, 0]
click at [83, 297] on img at bounding box center [285, 22] width 546 height 819
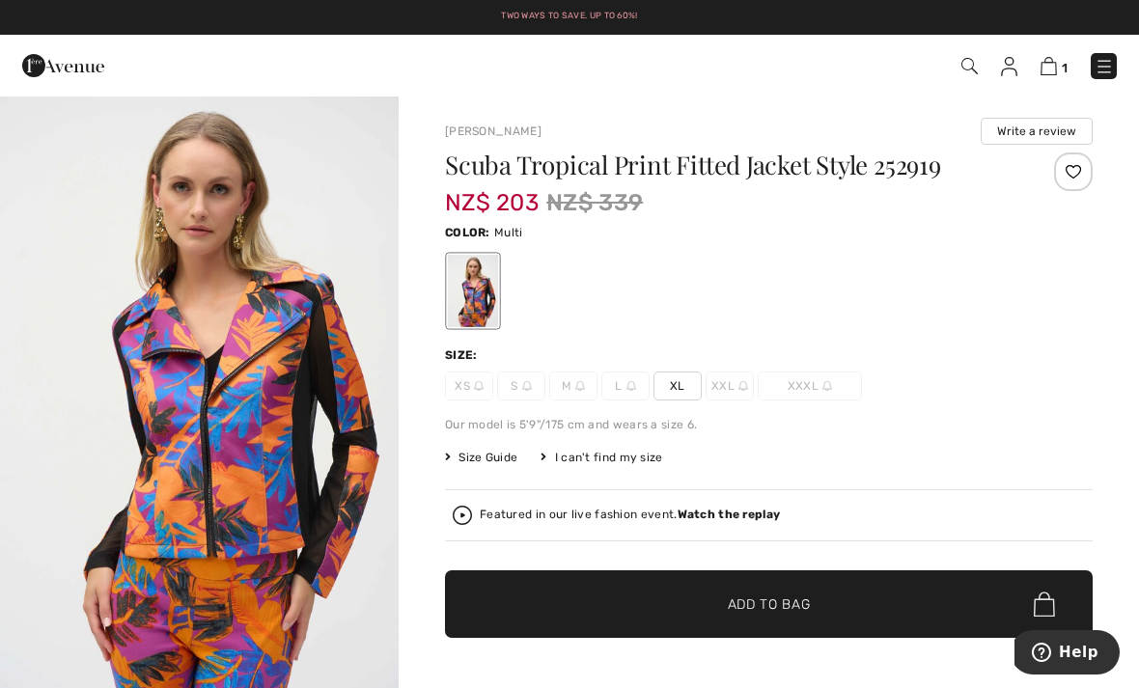
click at [677, 399] on span "XL" at bounding box center [677, 386] width 48 height 29
click at [908, 605] on span "✔ Added to Bag Add to Bag" at bounding box center [769, 604] width 648 height 68
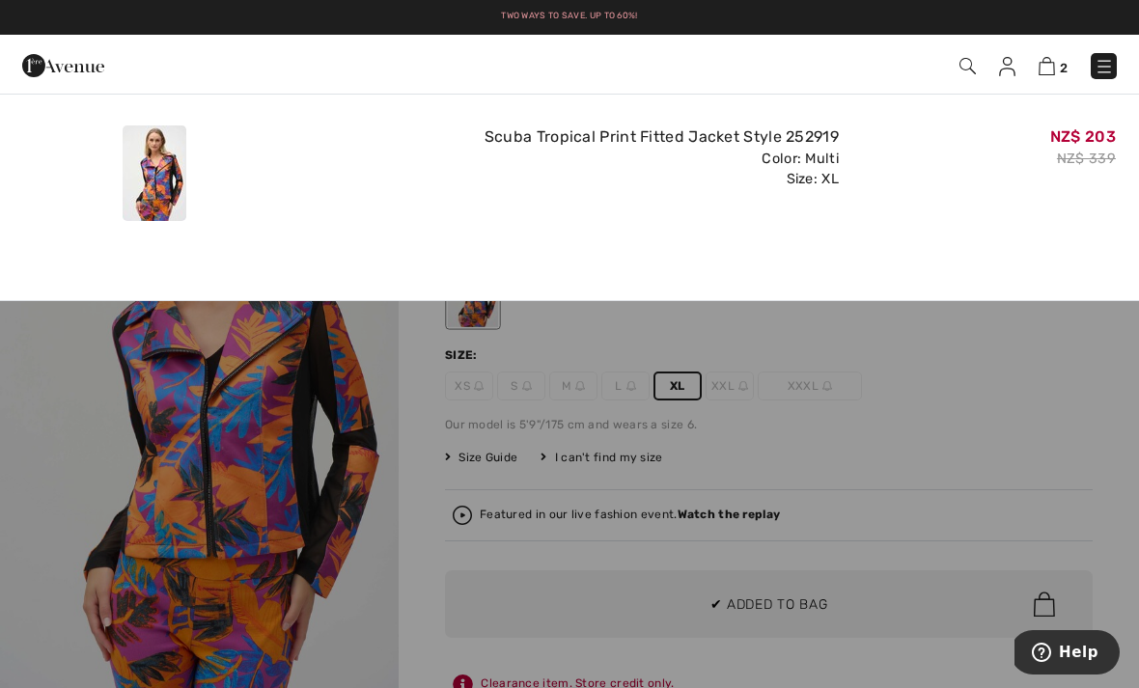
click at [1055, 66] on img at bounding box center [1047, 66] width 16 height 18
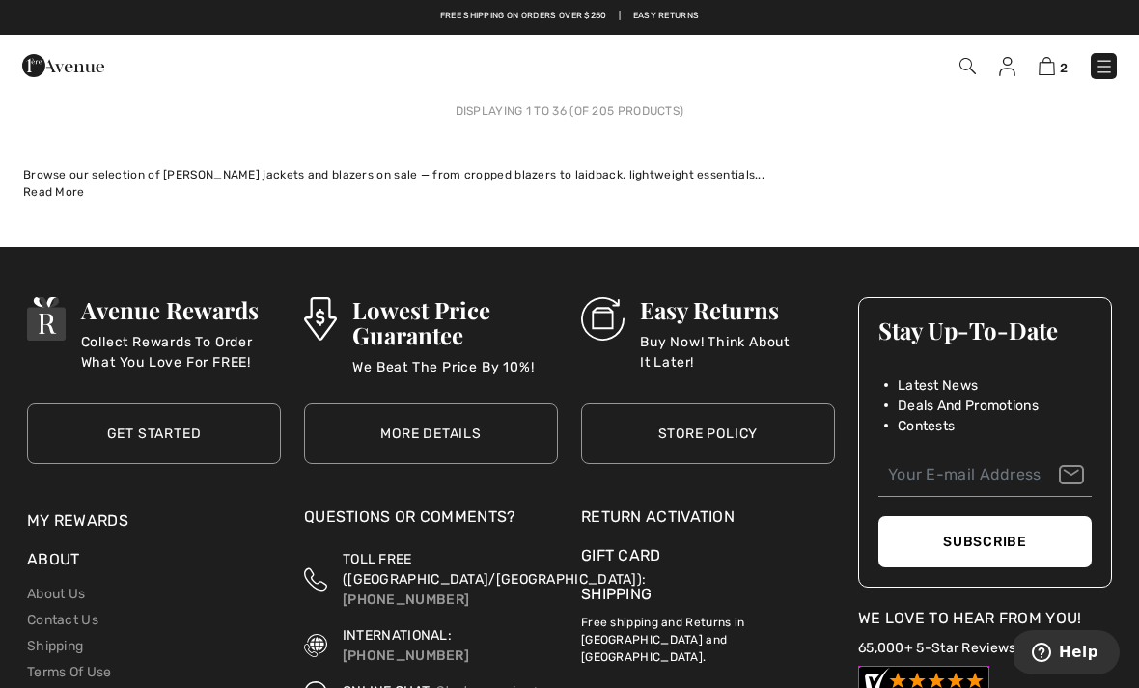
scroll to position [16845, 0]
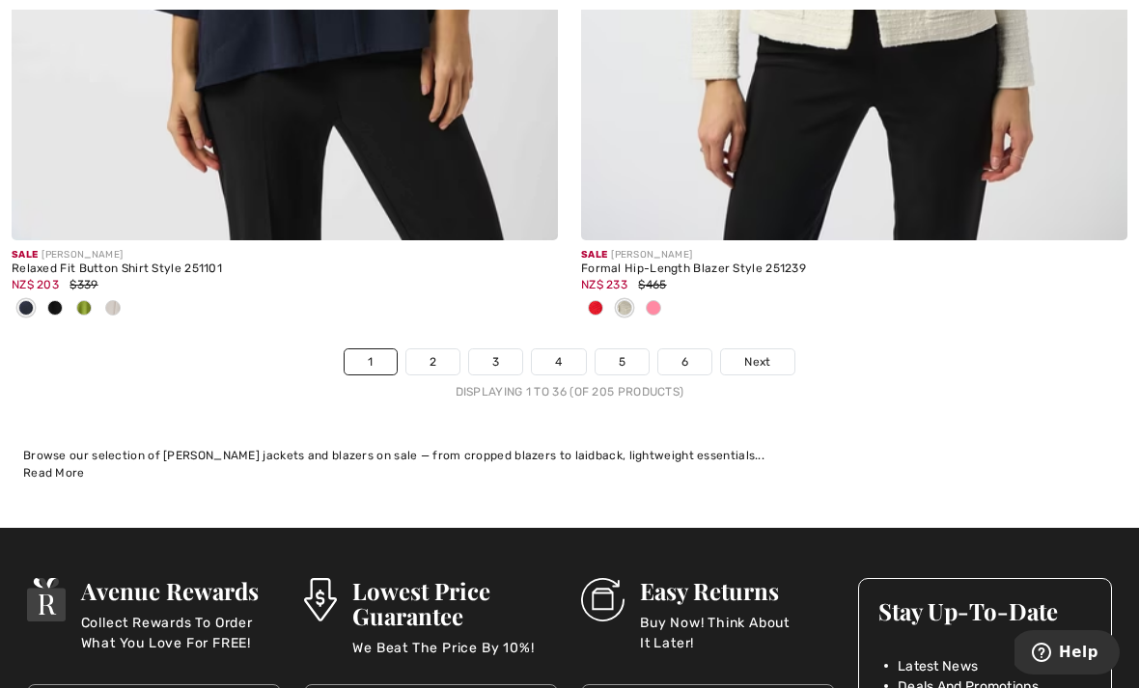
click at [770, 356] on span "Next" at bounding box center [757, 361] width 26 height 17
click at [761, 357] on link "Next" at bounding box center [757, 361] width 72 height 25
click at [762, 355] on span "Next" at bounding box center [757, 361] width 26 height 17
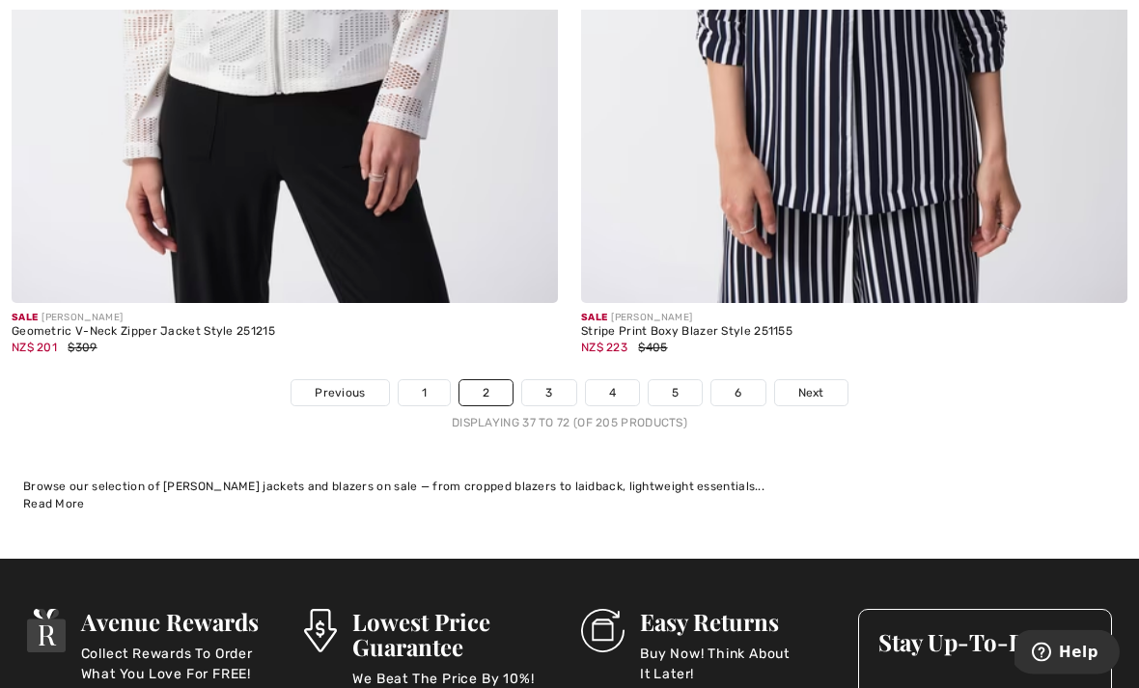
scroll to position [16769, 0]
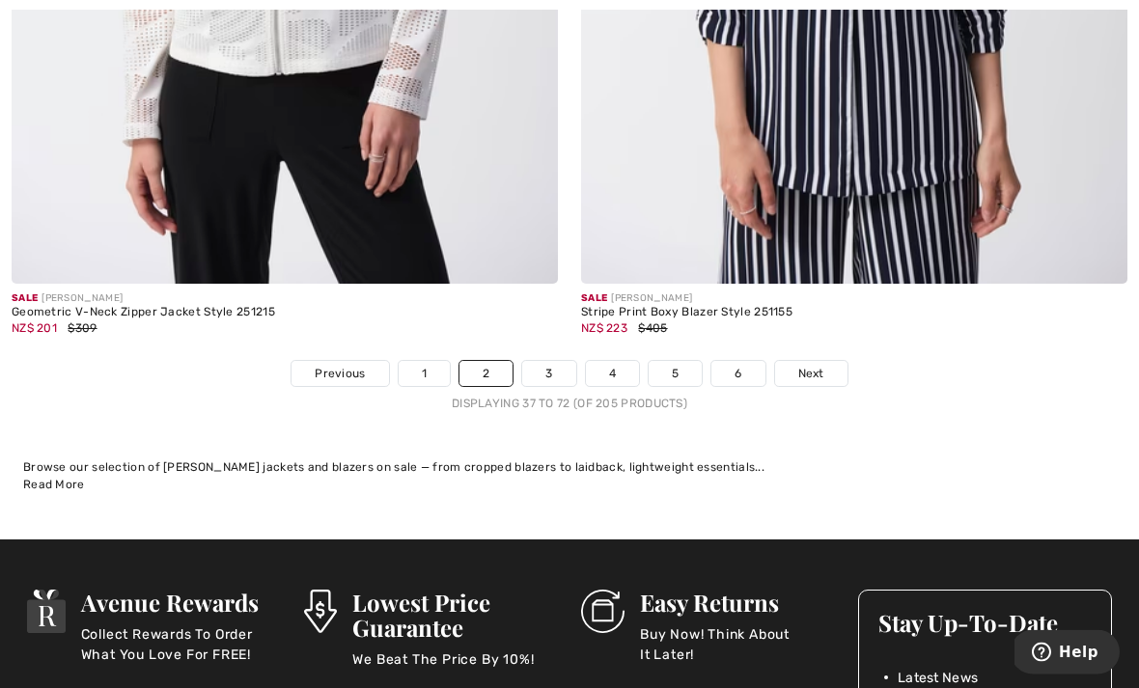
click at [824, 362] on link "Next" at bounding box center [811, 374] width 72 height 25
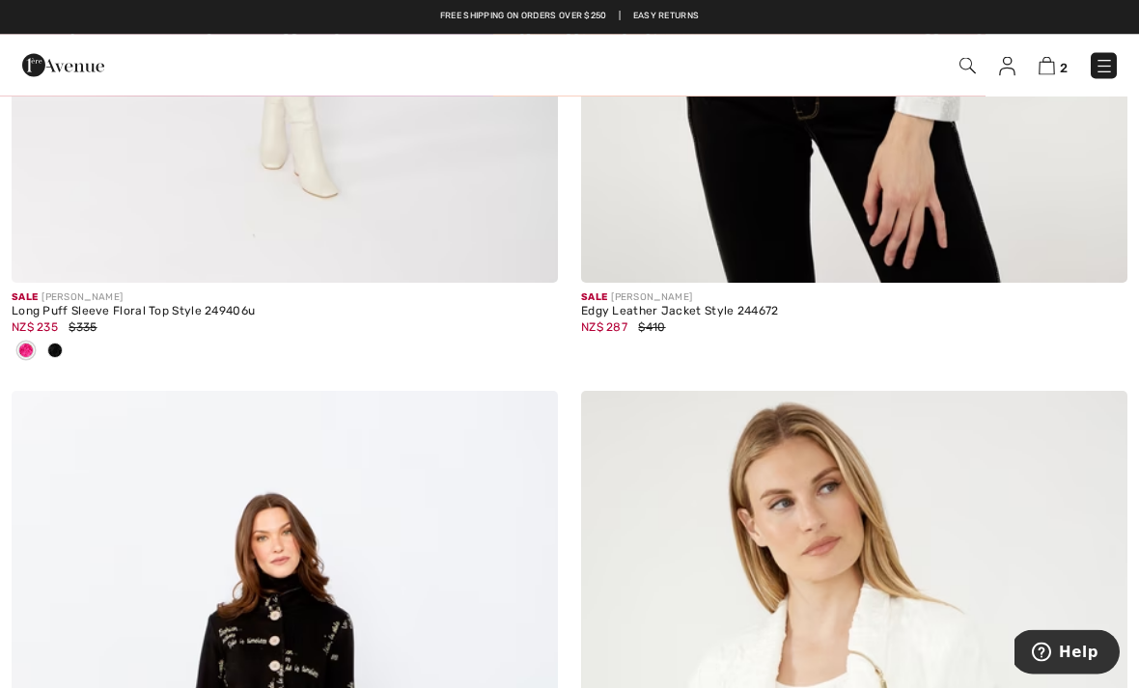
scroll to position [12102, 0]
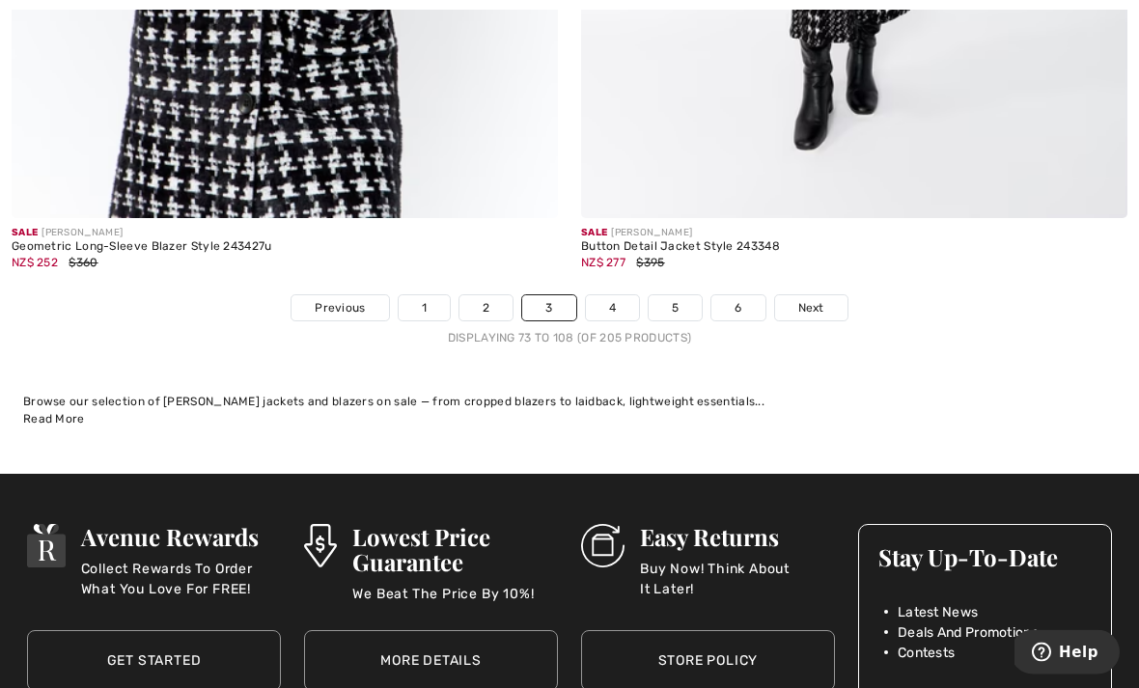
scroll to position [16708, 0]
click at [807, 299] on span "Next" at bounding box center [811, 307] width 26 height 17
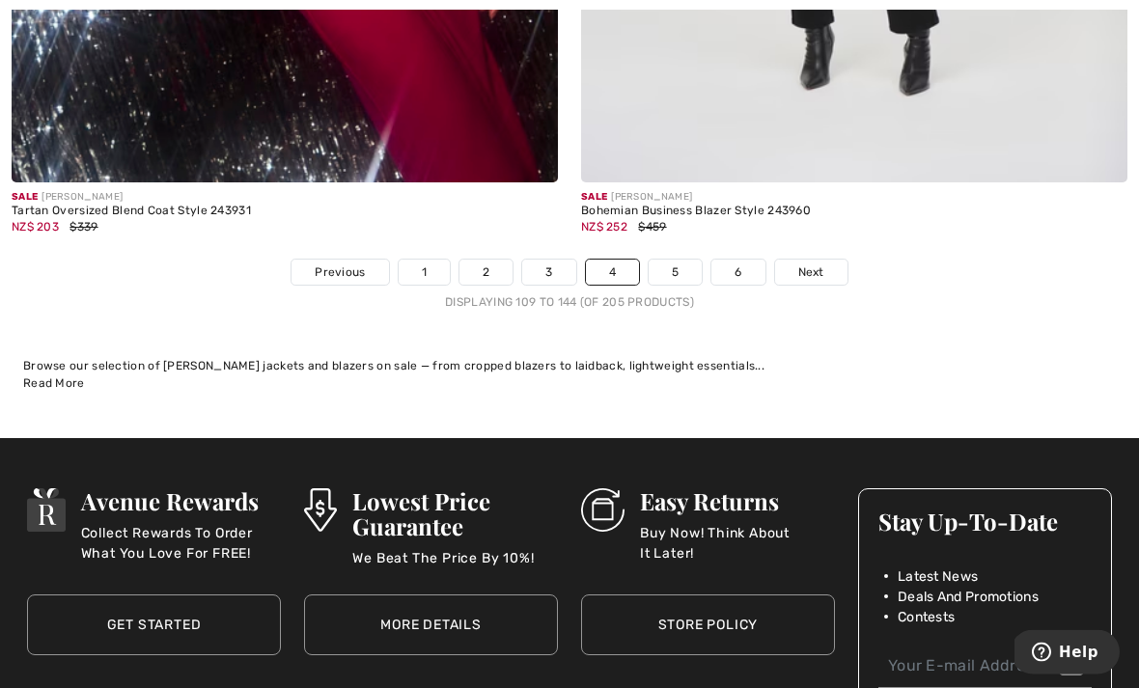
scroll to position [16741, 0]
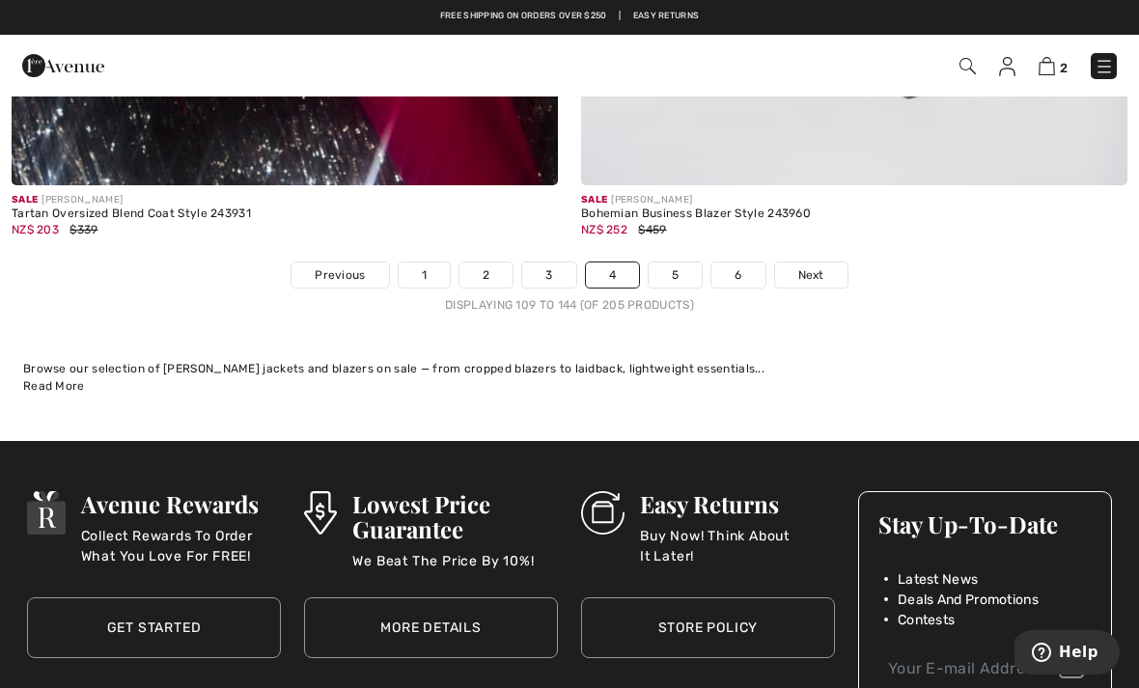
click at [827, 271] on link "Next" at bounding box center [811, 275] width 72 height 25
click at [809, 266] on span "Next" at bounding box center [811, 274] width 26 height 17
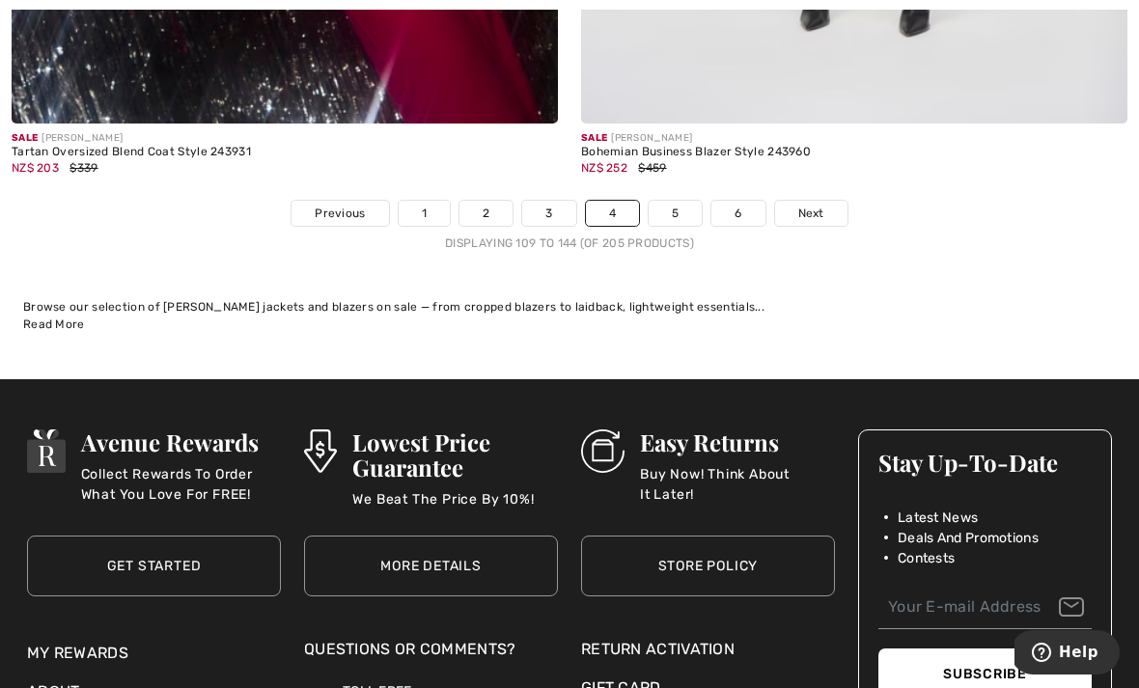
click at [808, 205] on span "Next" at bounding box center [811, 213] width 26 height 17
click at [818, 205] on span "Next" at bounding box center [811, 213] width 26 height 17
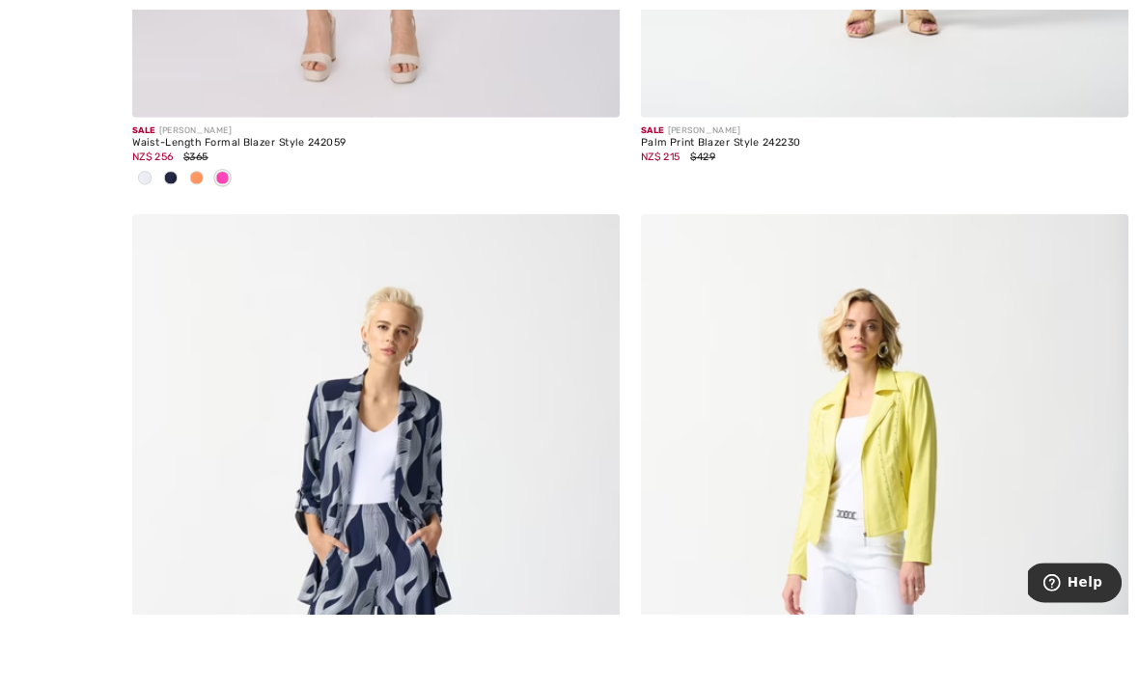
scroll to position [12477, 0]
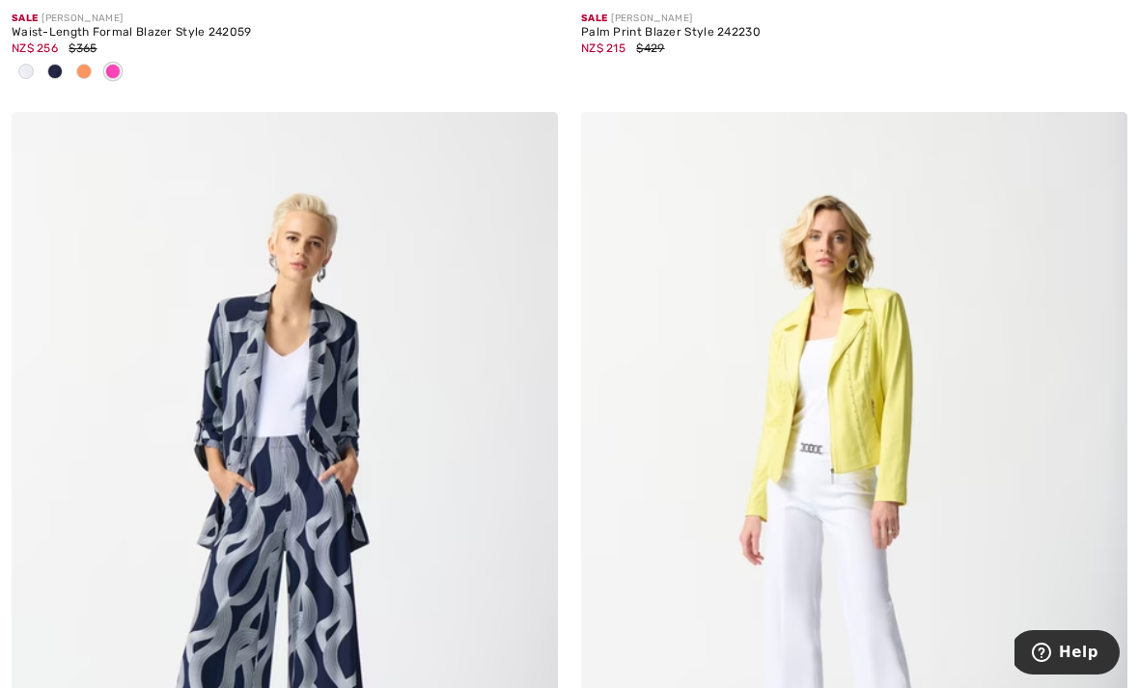
click at [876, 392] on img at bounding box center [854, 521] width 546 height 819
click at [874, 348] on img at bounding box center [854, 521] width 546 height 819
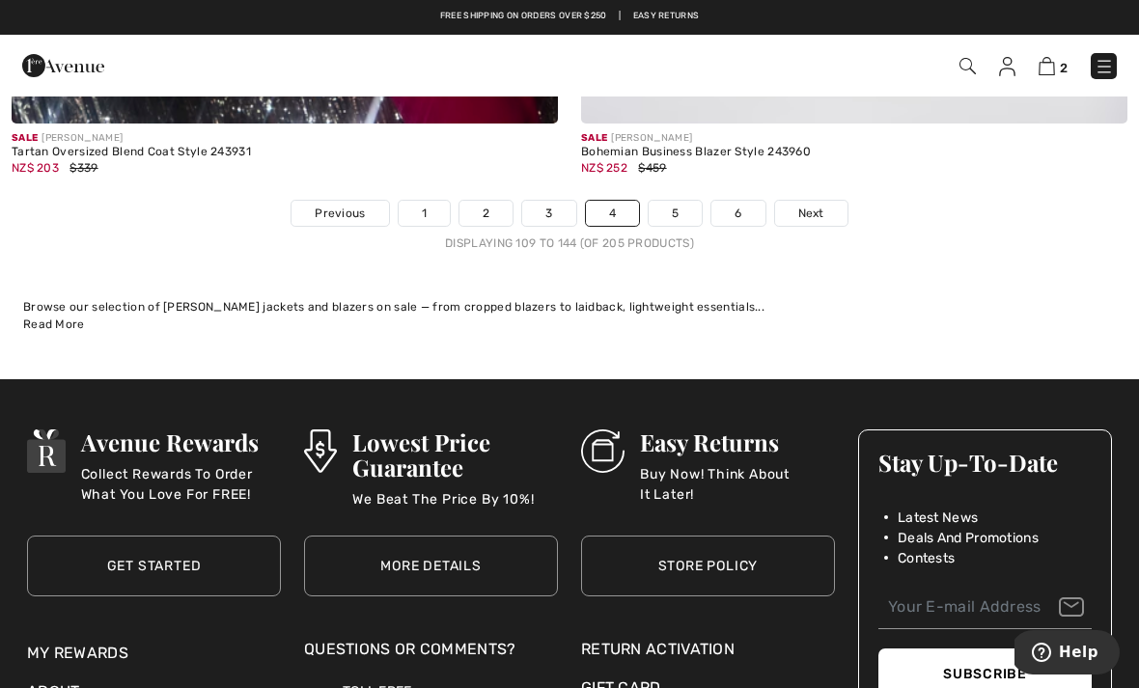
click at [679, 201] on link "5" at bounding box center [675, 213] width 53 height 25
click at [674, 201] on link "5" at bounding box center [675, 213] width 53 height 25
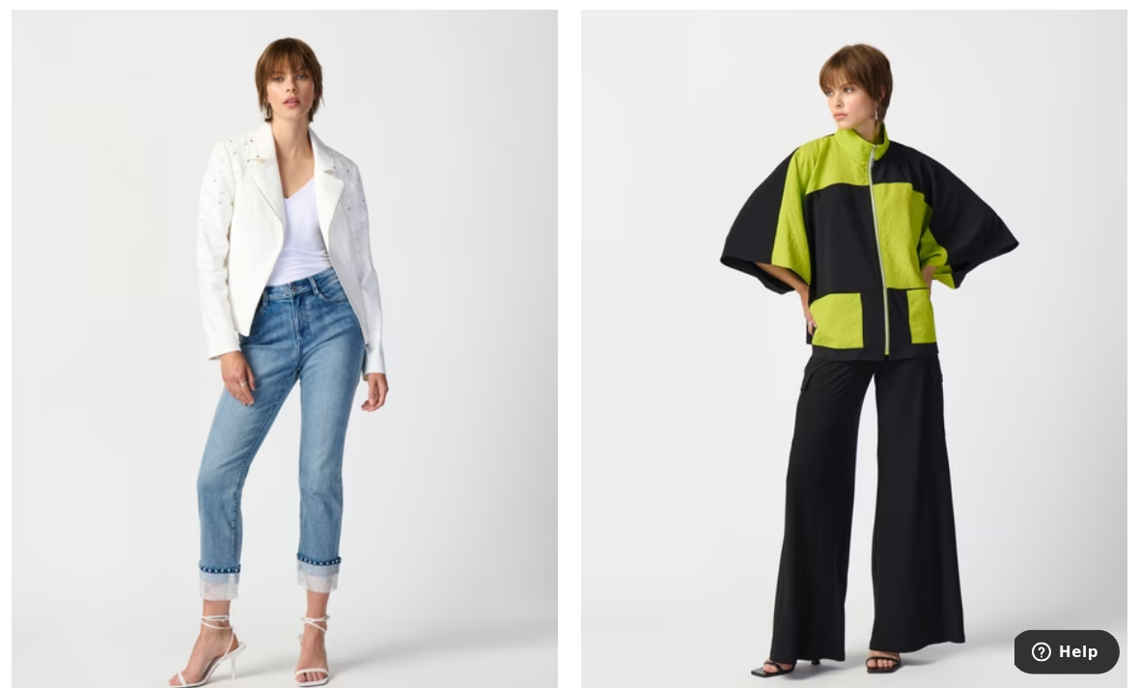
scroll to position [13537, 0]
click at [349, 252] on img at bounding box center [285, 356] width 546 height 819
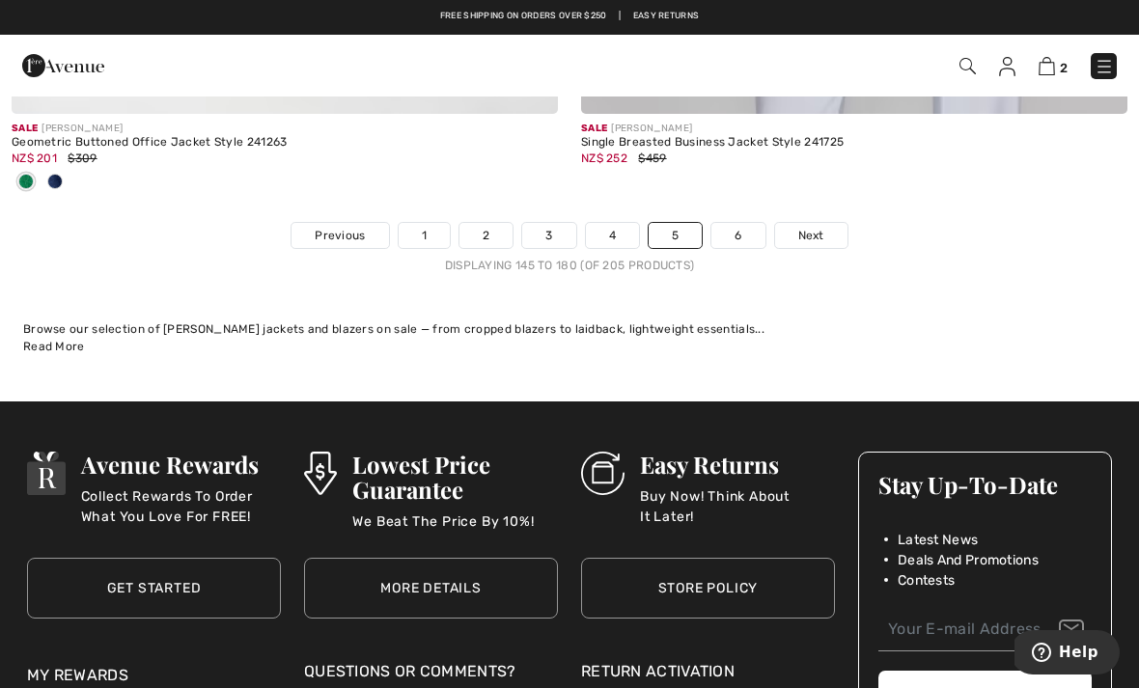
scroll to position [16939, 0]
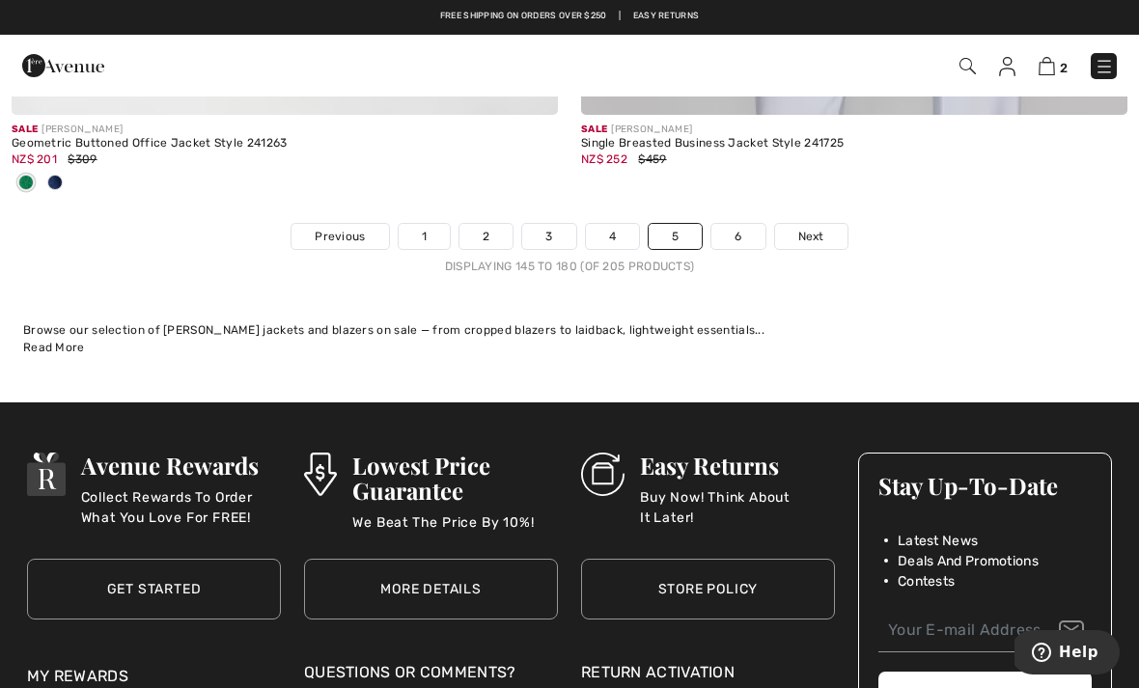
click at [746, 224] on link "6" at bounding box center [737, 236] width 53 height 25
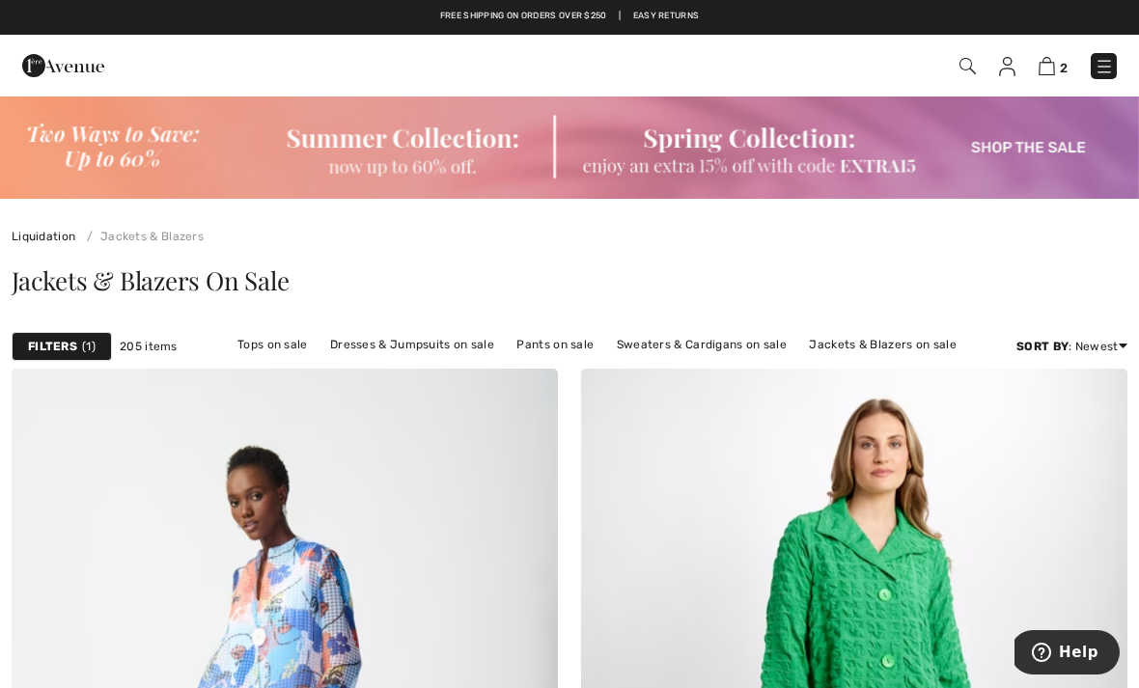
click at [272, 333] on link "Tops on sale" at bounding box center [273, 344] width 90 height 25
click at [279, 348] on link "Tops on sale" at bounding box center [273, 344] width 90 height 25
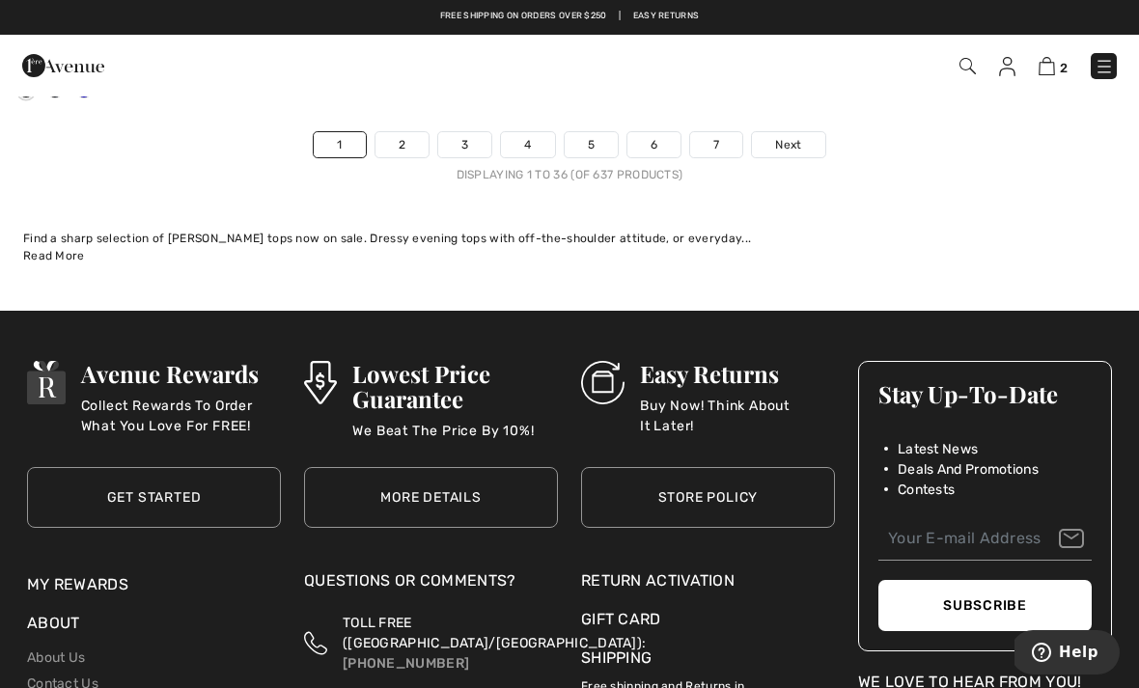
scroll to position [17095, 0]
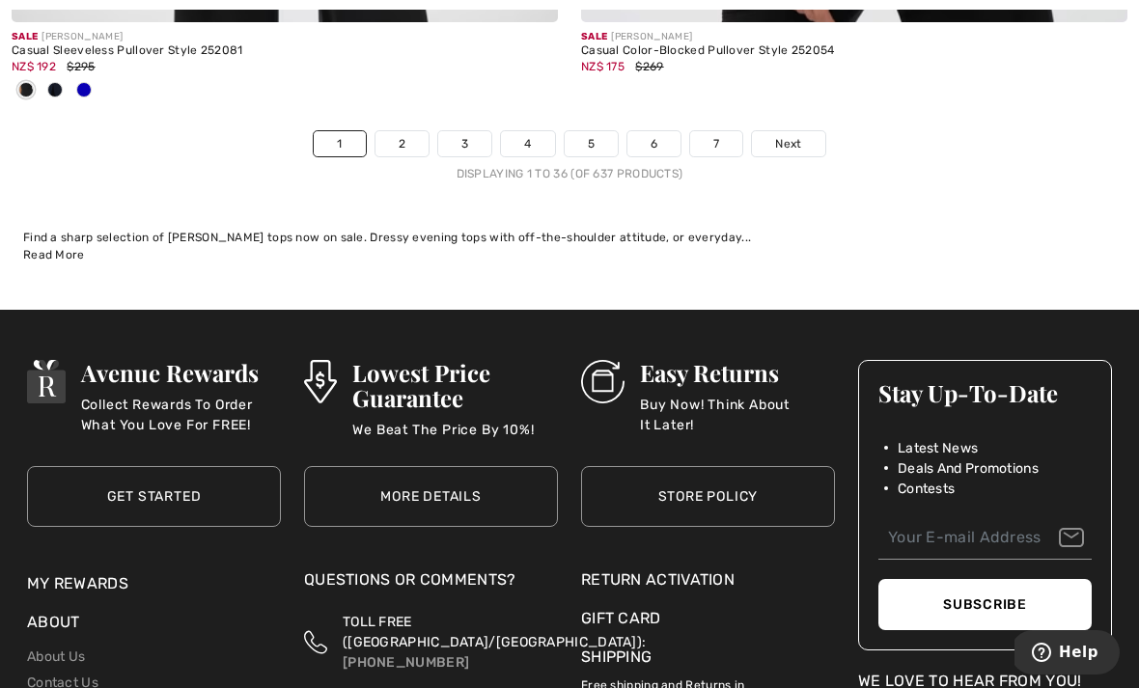
click at [784, 135] on span "Next" at bounding box center [788, 143] width 26 height 17
click at [798, 135] on span "Next" at bounding box center [788, 143] width 26 height 17
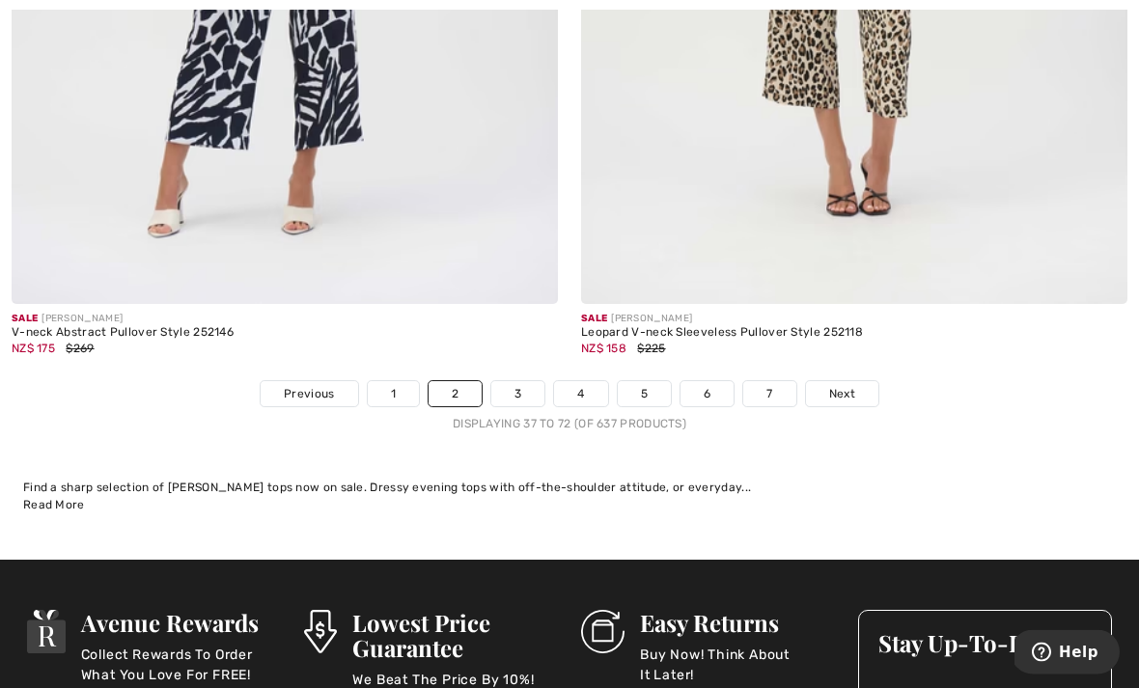
scroll to position [16749, 0]
click at [844, 385] on span "Next" at bounding box center [842, 393] width 26 height 17
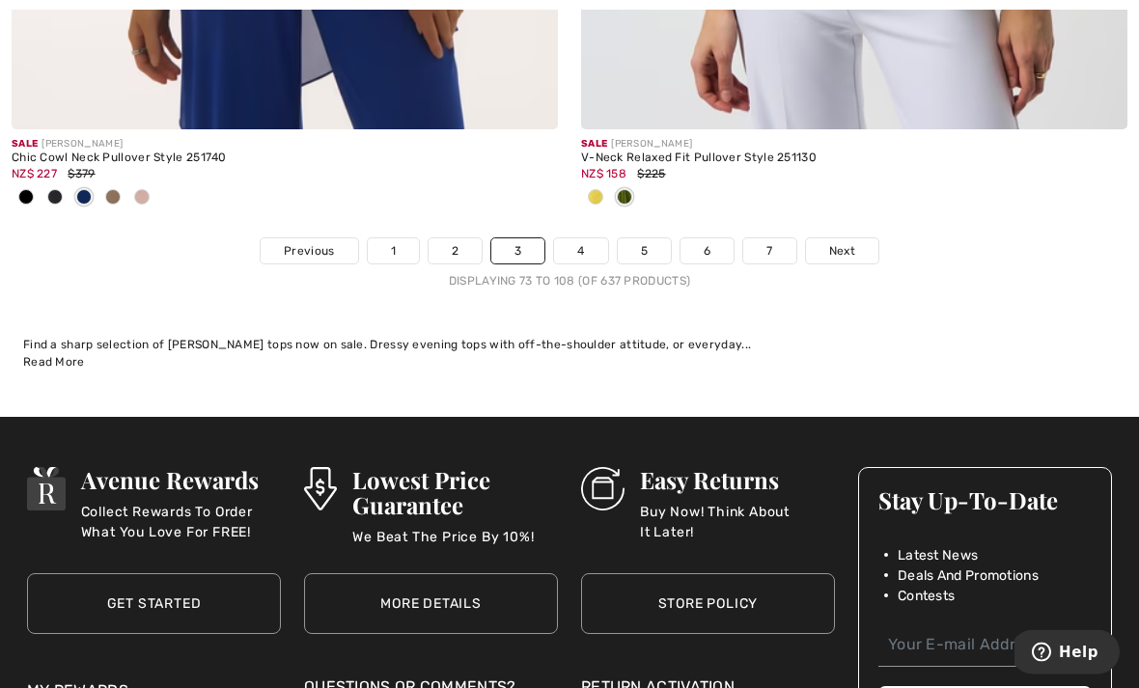
scroll to position [17075, 0]
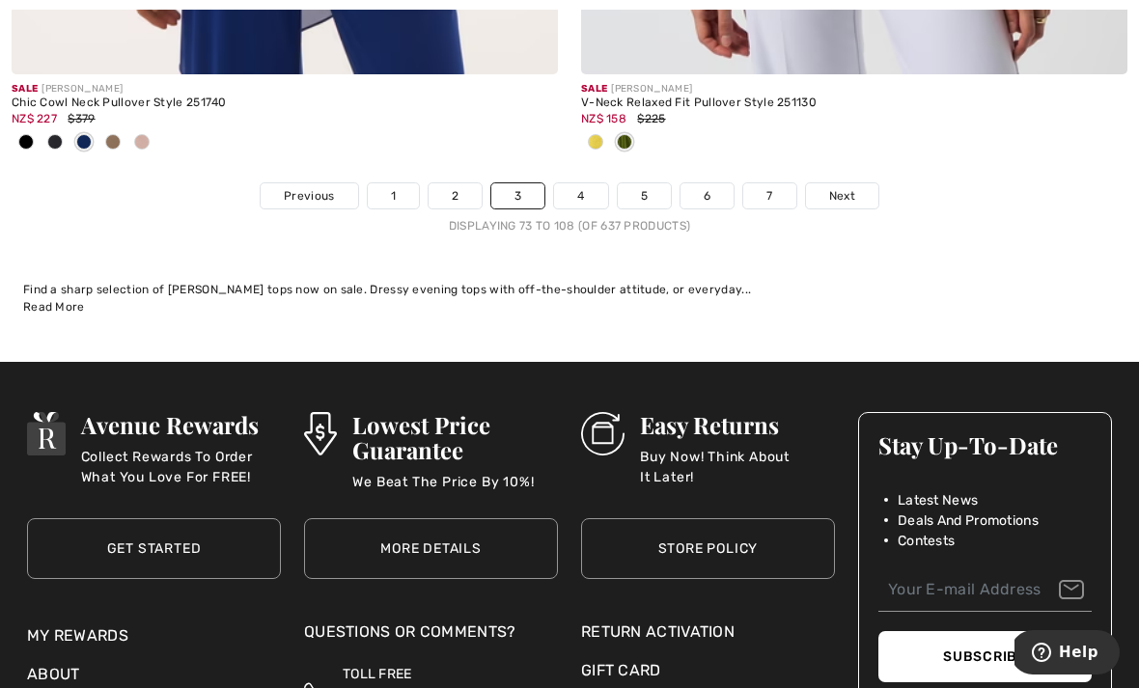
click at [848, 187] on span "Next" at bounding box center [842, 195] width 26 height 17
click at [841, 183] on link "Next" at bounding box center [842, 195] width 72 height 25
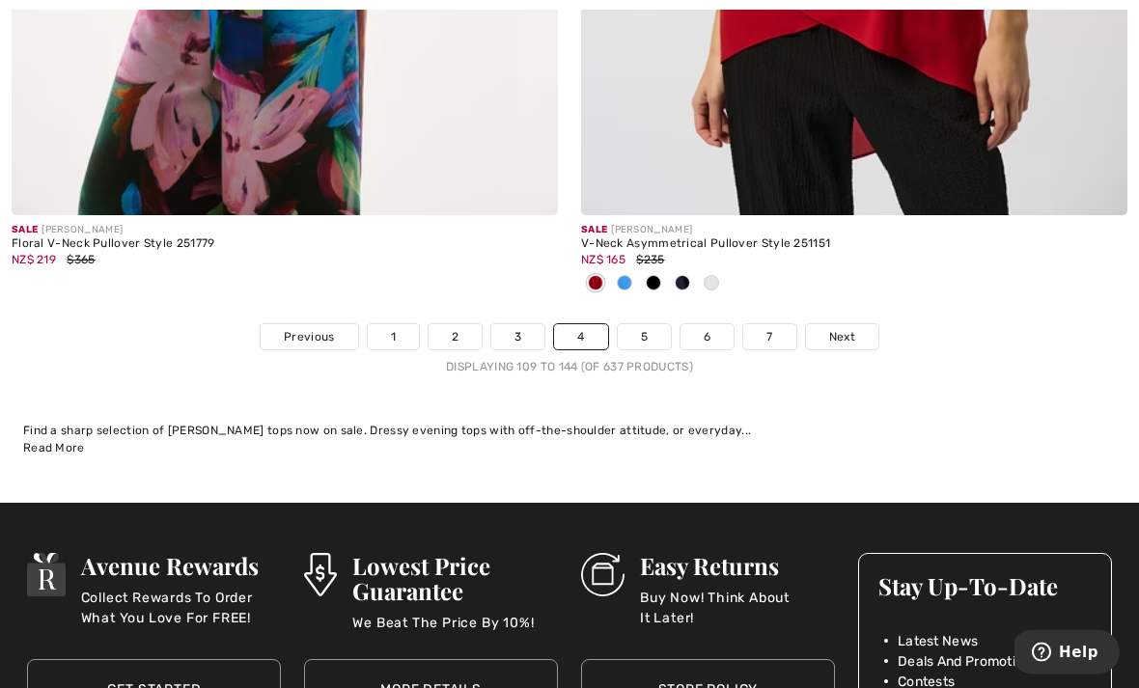
scroll to position [16809, 0]
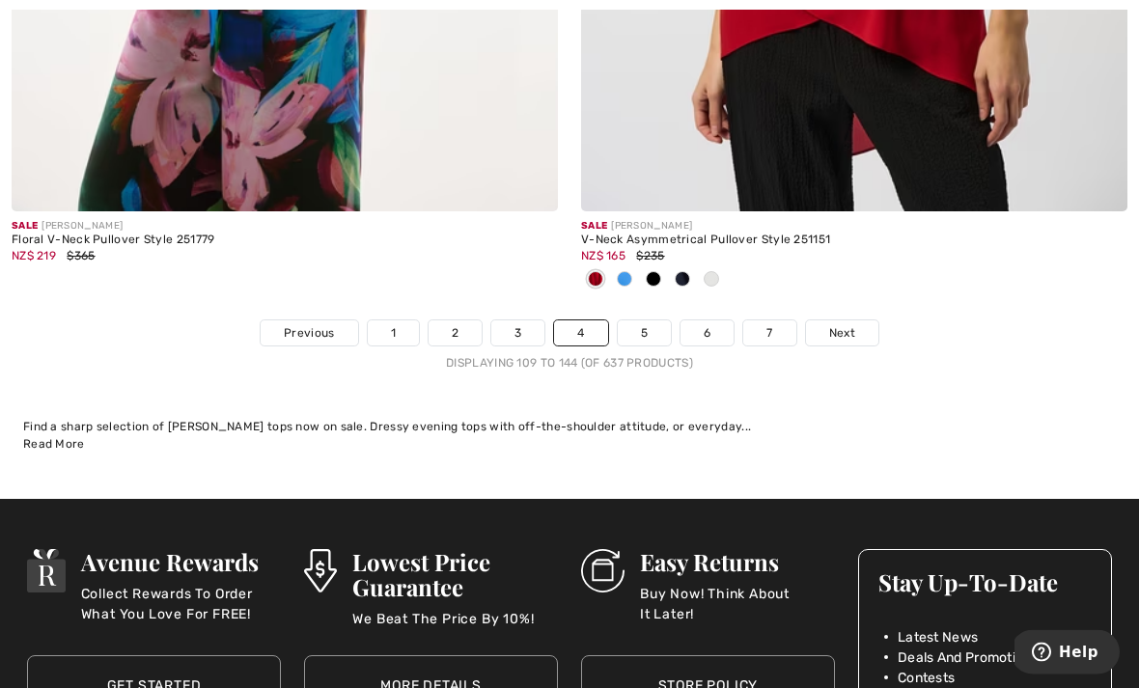
click at [831, 325] on span "Next" at bounding box center [842, 333] width 26 height 17
click at [840, 321] on link "Next" at bounding box center [842, 333] width 72 height 25
click at [844, 325] on span "Next" at bounding box center [842, 333] width 26 height 17
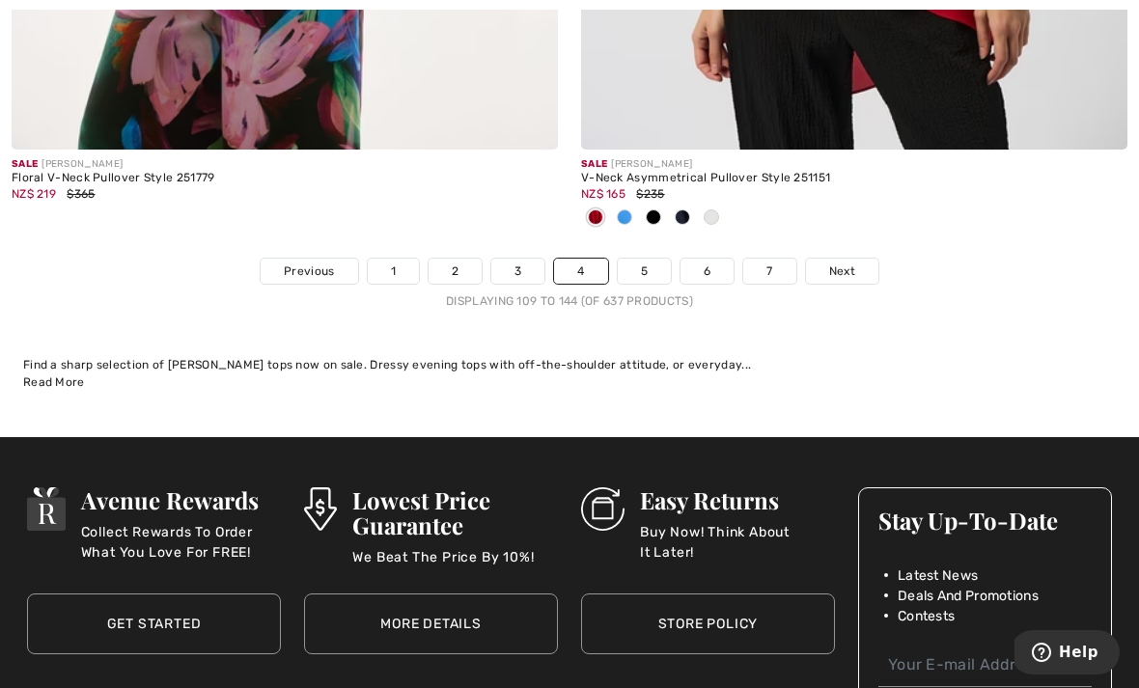
click at [849, 263] on span "Next" at bounding box center [842, 271] width 26 height 17
click at [841, 263] on span "Next" at bounding box center [842, 271] width 26 height 17
click at [649, 259] on link "5" at bounding box center [644, 271] width 53 height 25
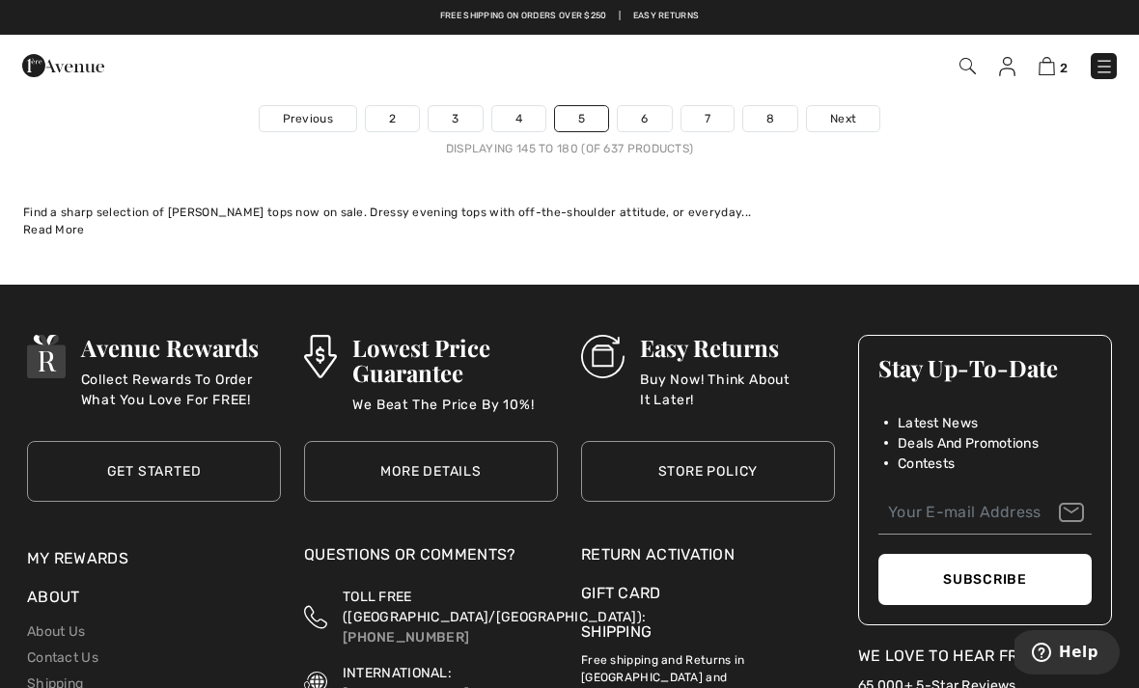
scroll to position [17119, 0]
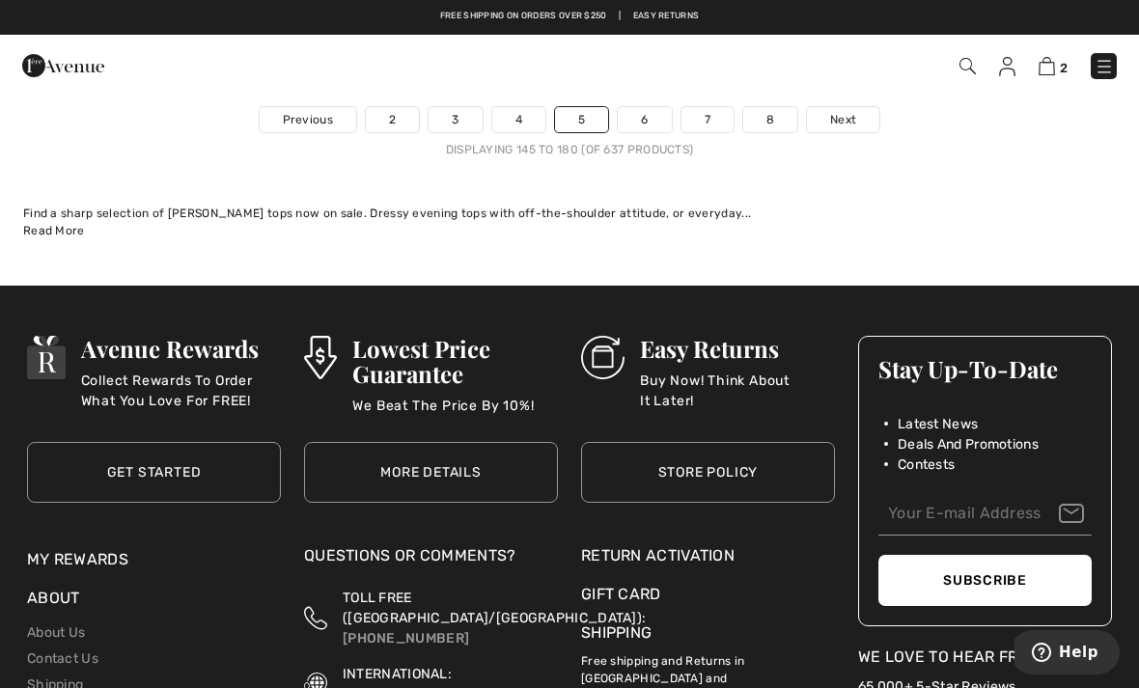
click at [629, 112] on link "6" at bounding box center [644, 119] width 53 height 25
